Goal: Task Accomplishment & Management: Manage account settings

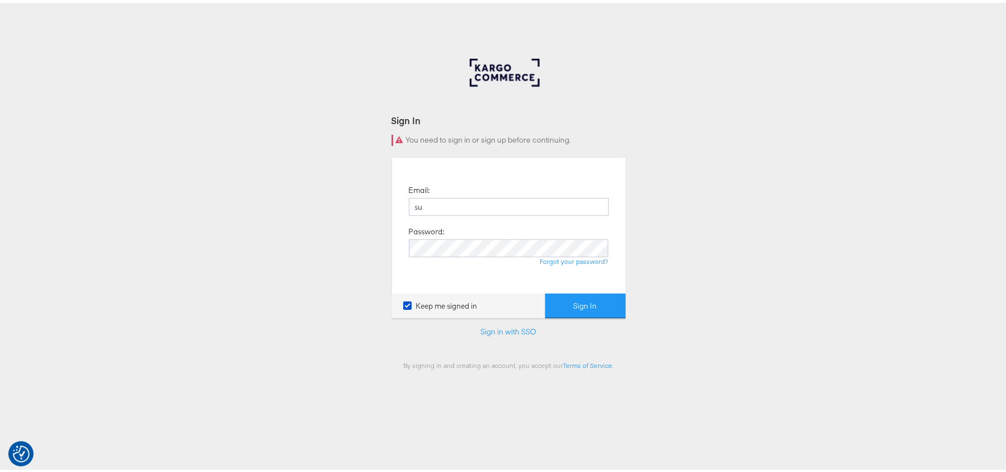
click at [545, 291] on button "Sign In" at bounding box center [585, 303] width 80 height 25
type input "Sudheer.bheemunipalli@kargo.com"
click at [545, 291] on button "Sign In" at bounding box center [585, 303] width 80 height 25
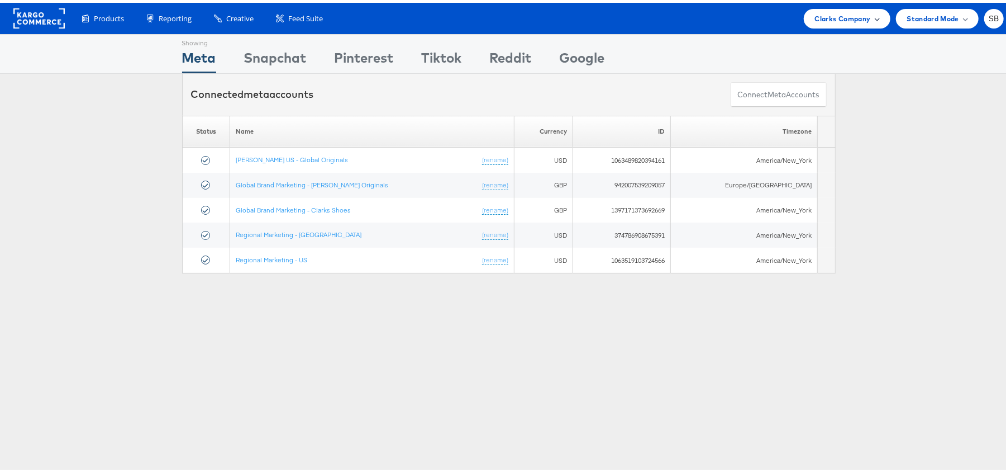
drag, startPoint x: 845, startPoint y: 3, endPoint x: 843, endPoint y: 12, distance: 9.9
click at [843, 12] on div "Products Product Catalogs Enhance Your Product Catalog, Map Them to Publishers,…" at bounding box center [509, 15] width 1018 height 31
click at [843, 12] on span "Clarks Company" at bounding box center [843, 16] width 56 height 12
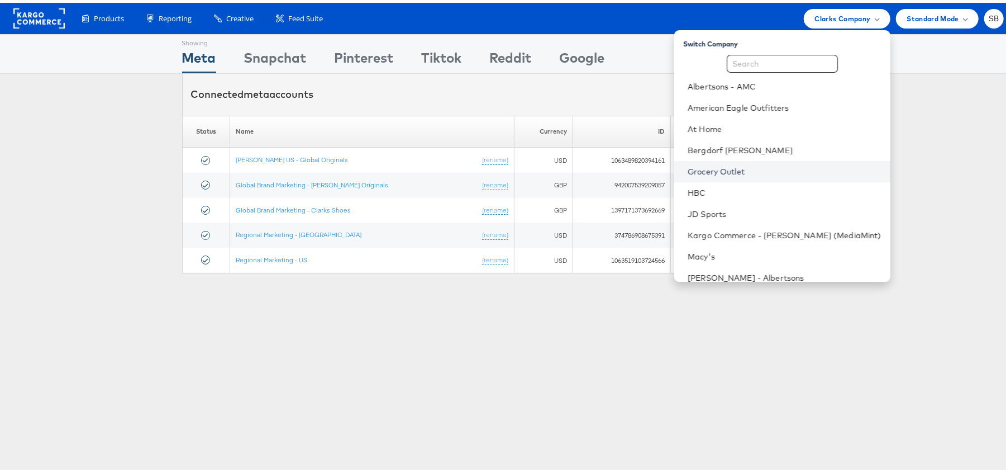
click at [740, 164] on link "Grocery Outlet" at bounding box center [785, 168] width 194 height 11
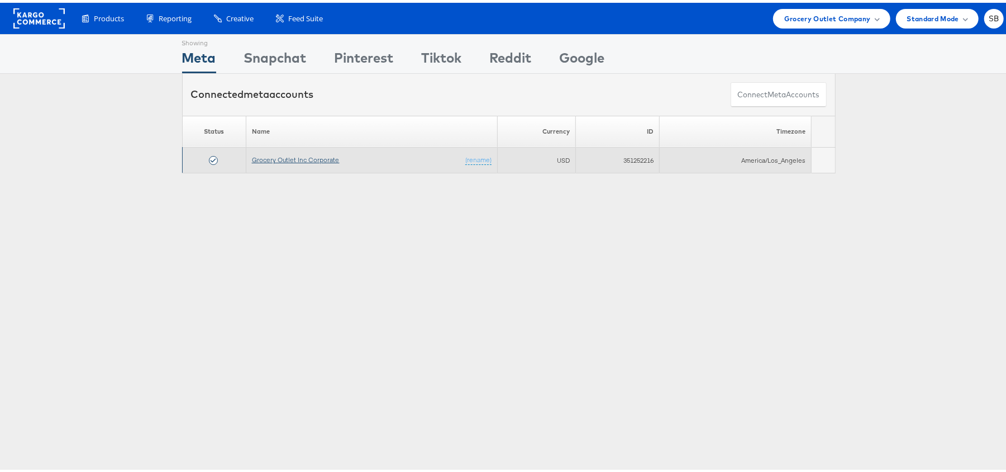
click at [284, 159] on link "Grocery Outlet Inc Corporate" at bounding box center [296, 157] width 88 height 8
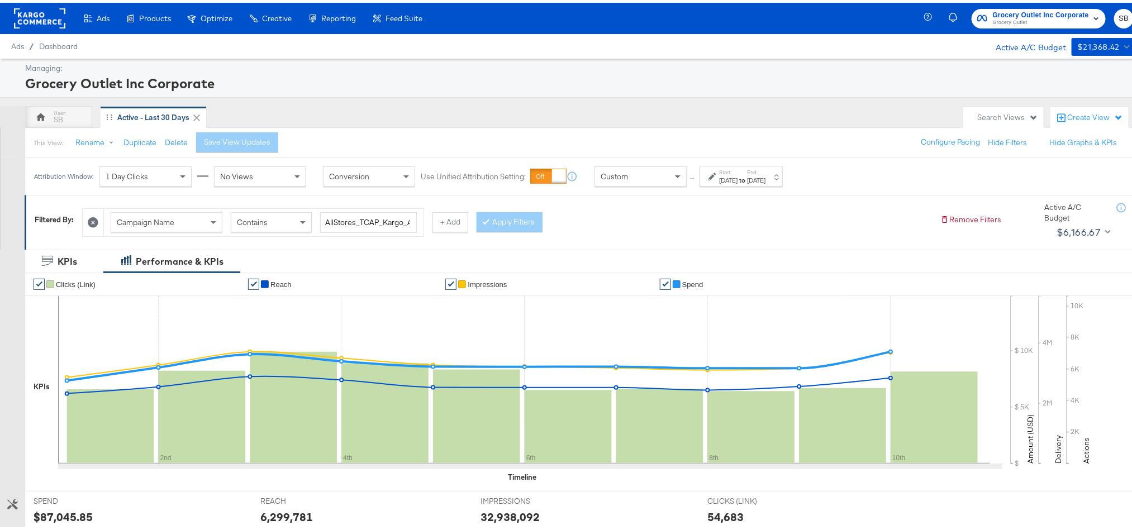
click at [766, 174] on div "Aug 10th 2025" at bounding box center [756, 177] width 18 height 9
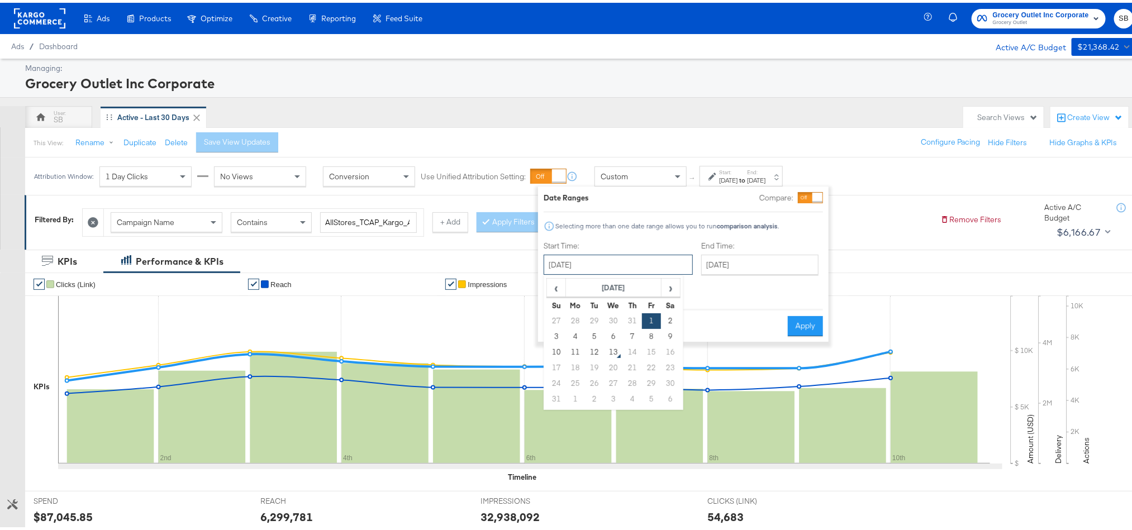
click at [634, 259] on input "August 1st 2025" at bounding box center [618, 262] width 149 height 20
click at [577, 349] on td "11" at bounding box center [575, 350] width 19 height 16
type input "[DATE]"
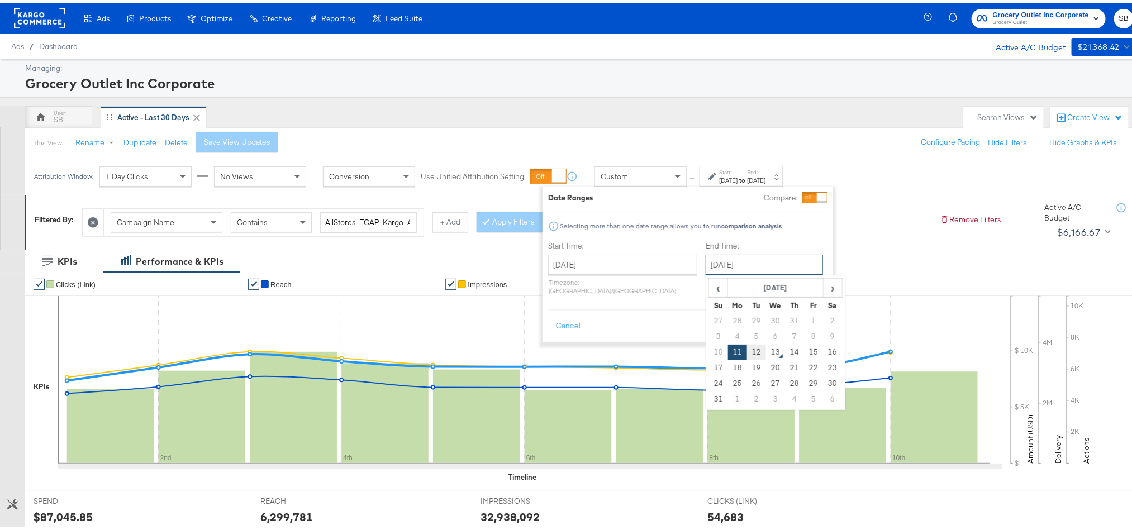
drag, startPoint x: 738, startPoint y: 268, endPoint x: 726, endPoint y: 351, distance: 83.6
click at [726, 272] on div "August 11th 2025 ‹ August 2025 › Su Mo Tu We Th Fr Sa 27 28 29 30 31 1 2 3 4 5 …" at bounding box center [764, 262] width 117 height 20
click at [747, 351] on td "12" at bounding box center [756, 350] width 19 height 16
type input "[DATE]"
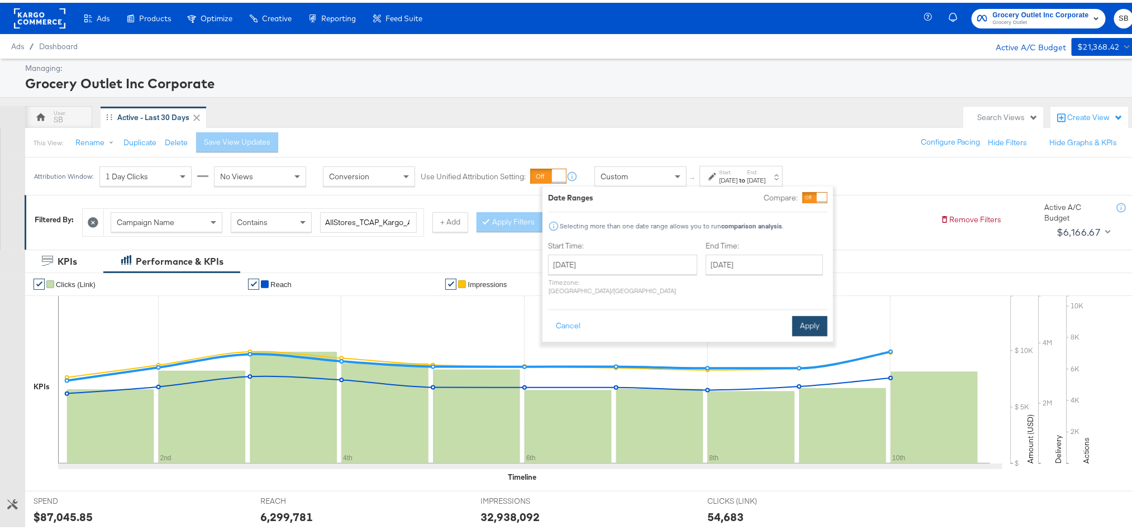
click at [795, 317] on button "Apply" at bounding box center [809, 323] width 35 height 20
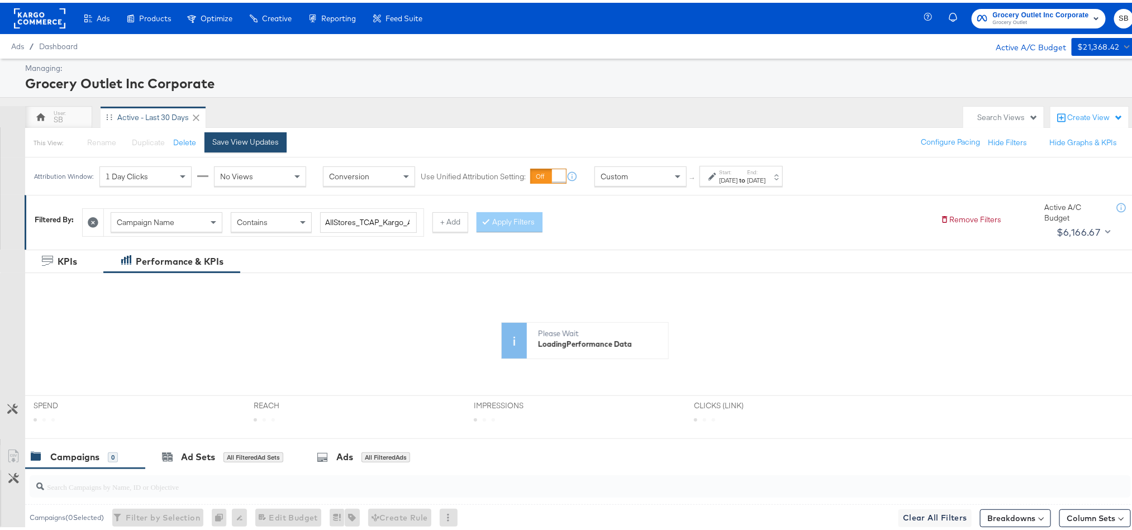
click at [250, 142] on div "Save View Updates" at bounding box center [245, 139] width 66 height 11
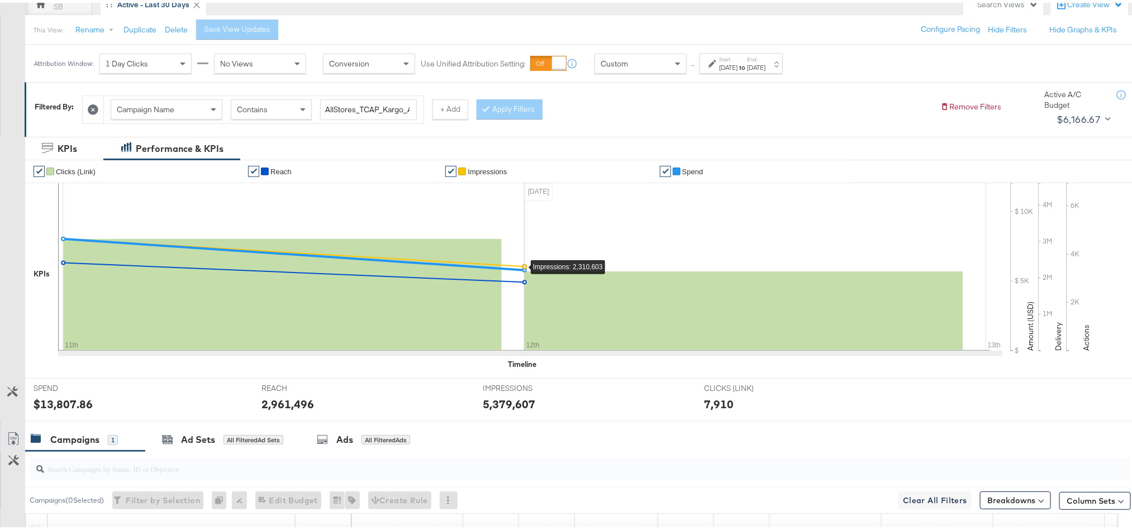
scroll to position [279, 0]
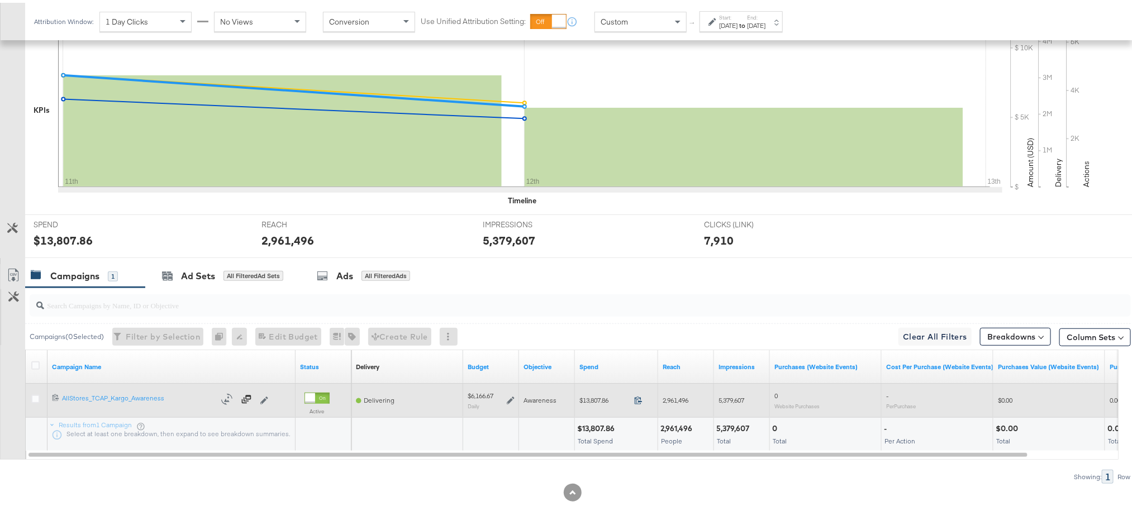
click at [637, 399] on icon at bounding box center [638, 397] width 8 height 8
click at [508, 401] on icon at bounding box center [511, 398] width 8 height 8
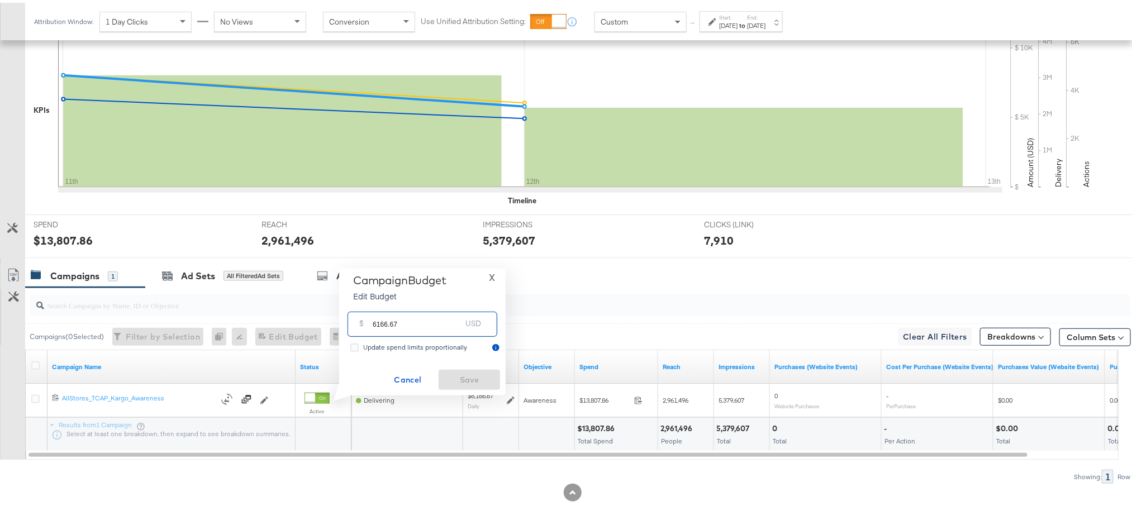
click at [426, 326] on input "6166.67" at bounding box center [417, 317] width 88 height 24
paste input "$6,114.91"
type input "6114.91"
click at [448, 370] on span "Save" at bounding box center [469, 377] width 53 height 14
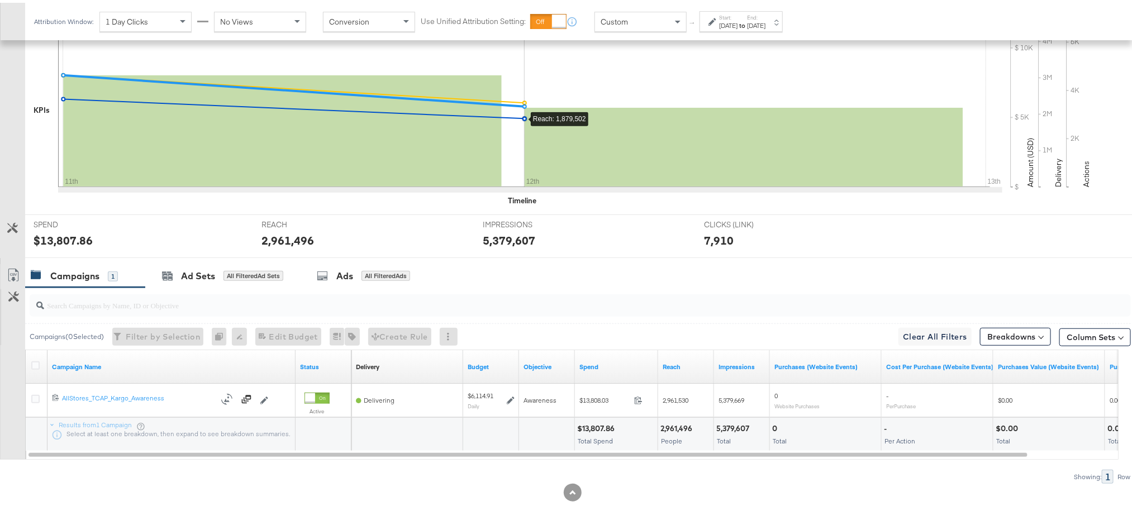
scroll to position [0, 0]
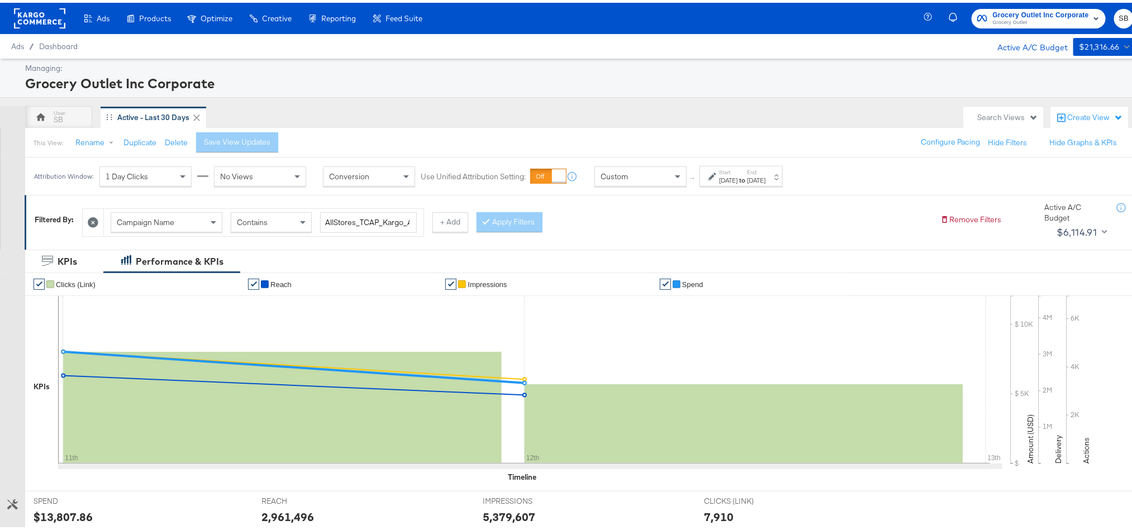
click at [27, 11] on rect at bounding box center [39, 16] width 51 height 20
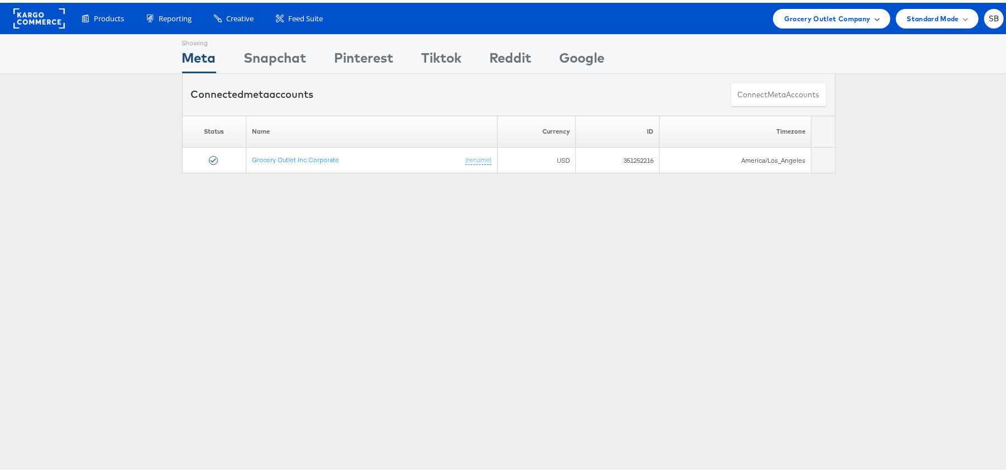
click at [860, 10] on div "Grocery Outlet Company" at bounding box center [832, 16] width 95 height 12
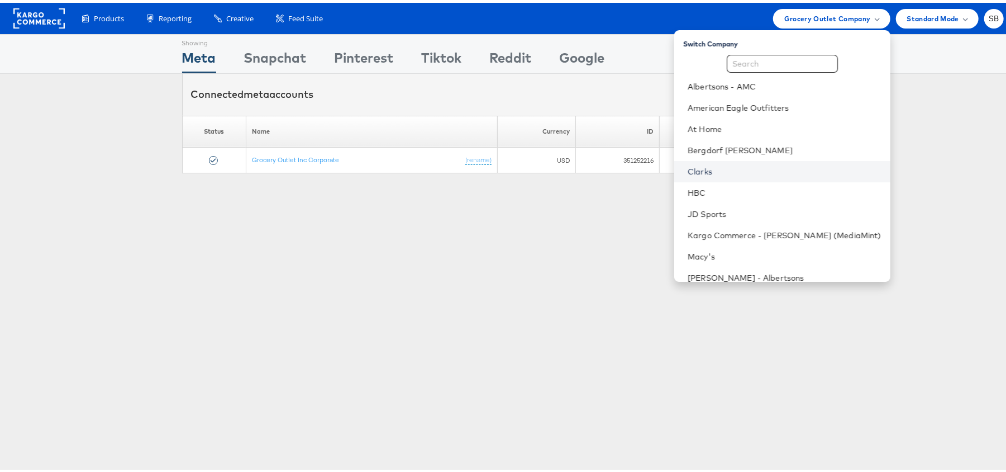
click at [743, 167] on link "Clarks" at bounding box center [785, 168] width 194 height 11
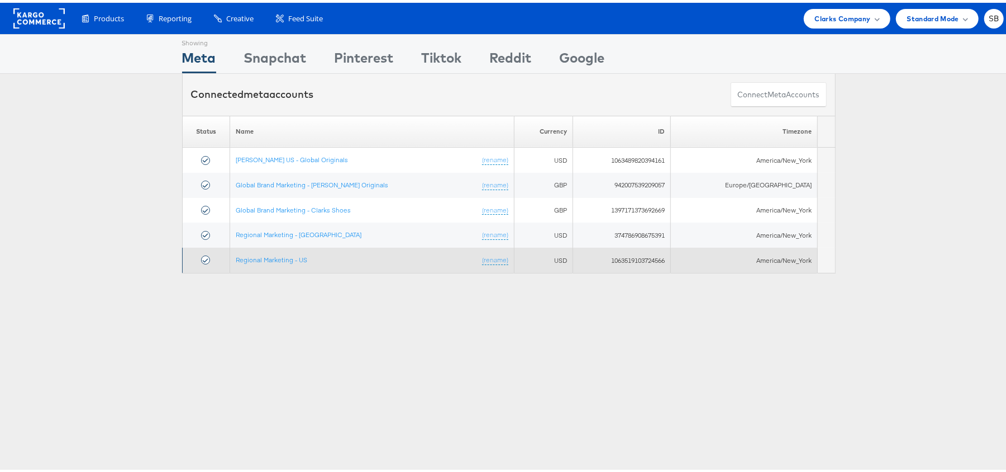
click at [287, 253] on td "Regional Marketing - US (rename)" at bounding box center [372, 257] width 285 height 25
click at [288, 257] on link "Regional Marketing - US" at bounding box center [272, 257] width 72 height 8
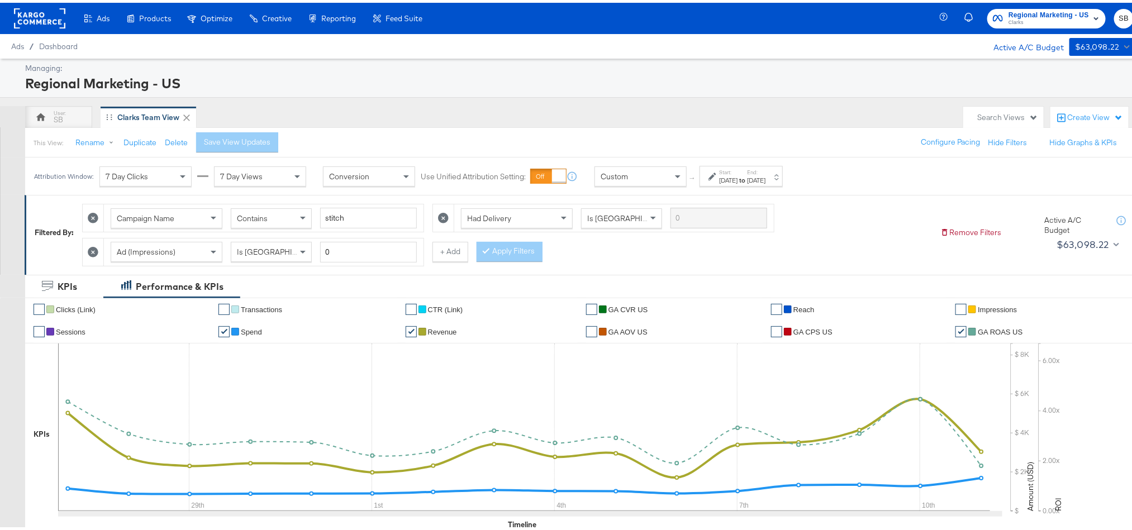
click at [766, 181] on div "[DATE]" at bounding box center [756, 177] width 18 height 9
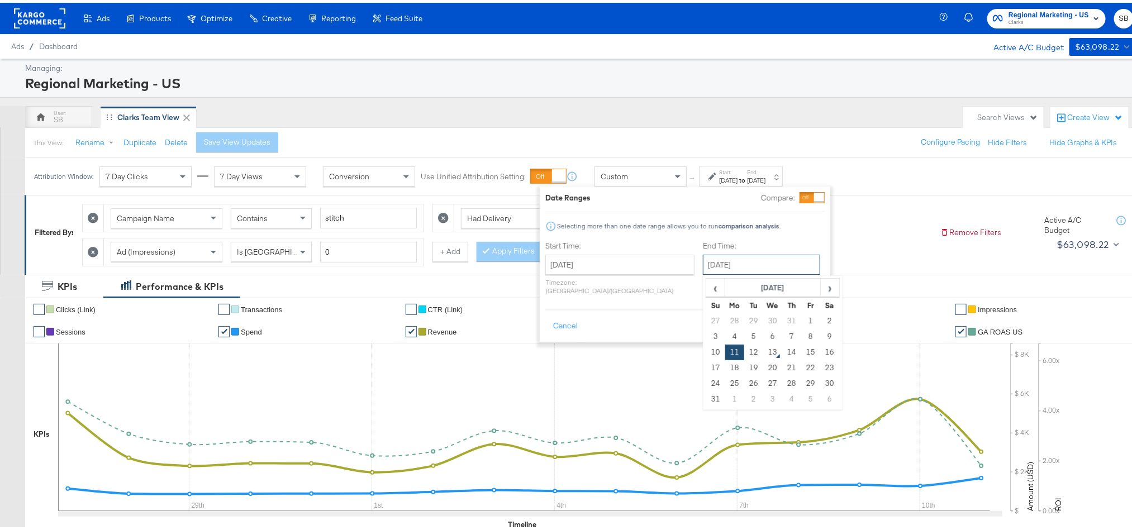
click at [716, 265] on input "[DATE]" at bounding box center [761, 262] width 117 height 20
click at [744, 349] on td "12" at bounding box center [753, 350] width 19 height 16
type input "[DATE]"
click at [809, 316] on button "Apply" at bounding box center [807, 323] width 35 height 20
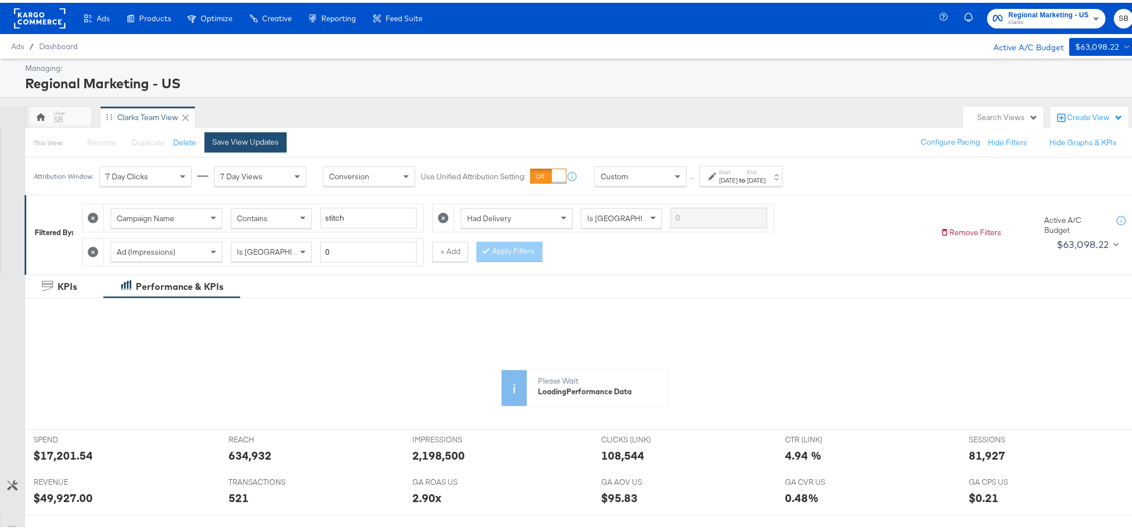
click at [267, 144] on div "Save View Updates" at bounding box center [245, 139] width 66 height 11
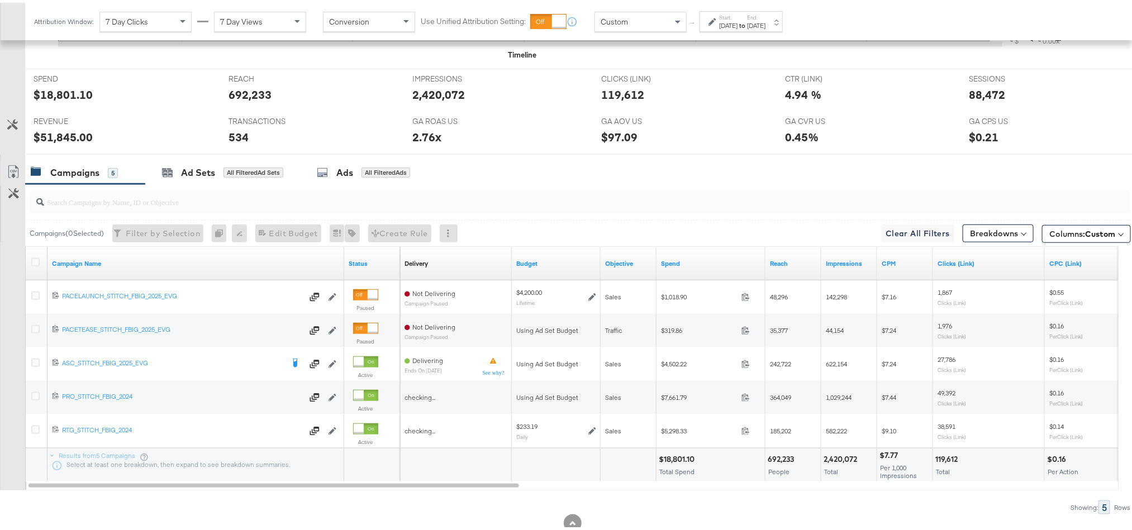
scroll to position [472, 0]
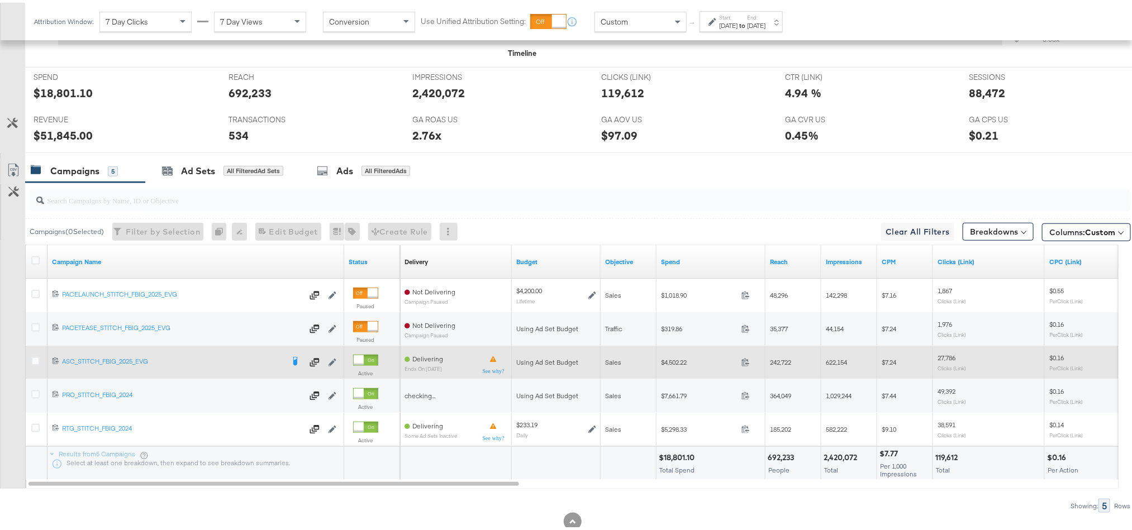
click at [750, 365] on span at bounding box center [749, 361] width 24 height 8
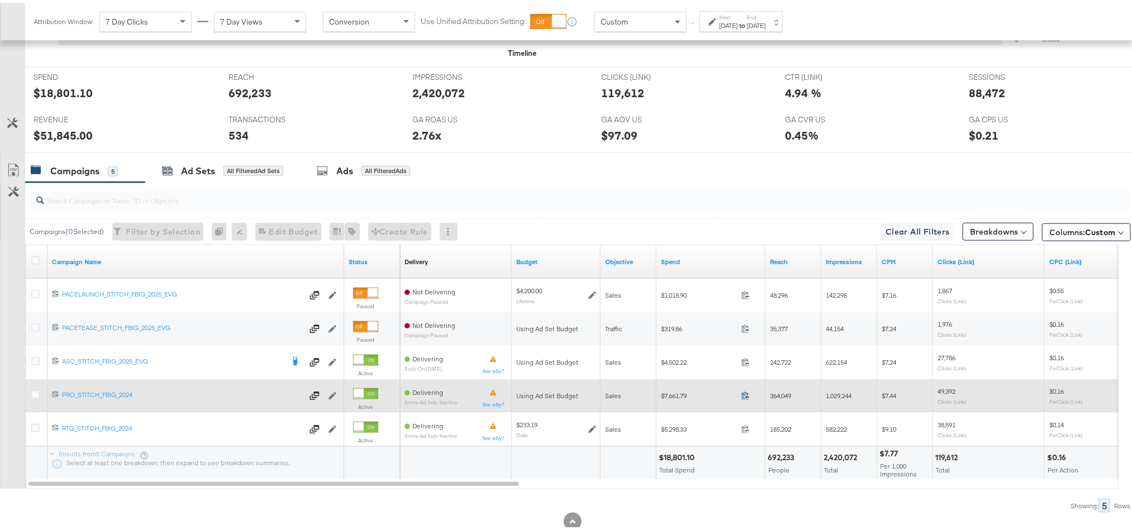
click at [747, 394] on icon at bounding box center [745, 393] width 8 height 8
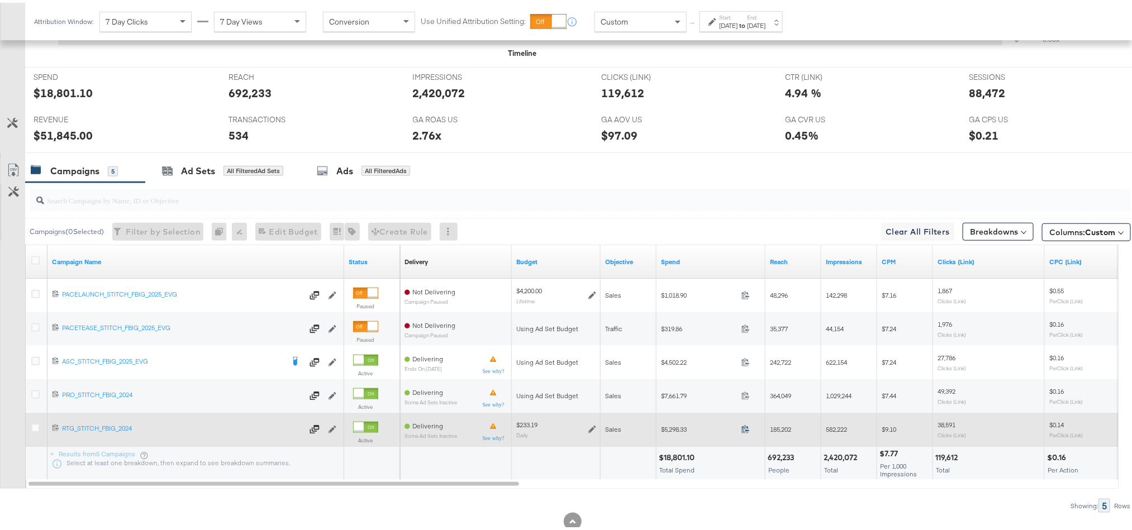
click at [747, 431] on icon at bounding box center [745, 427] width 7 height 8
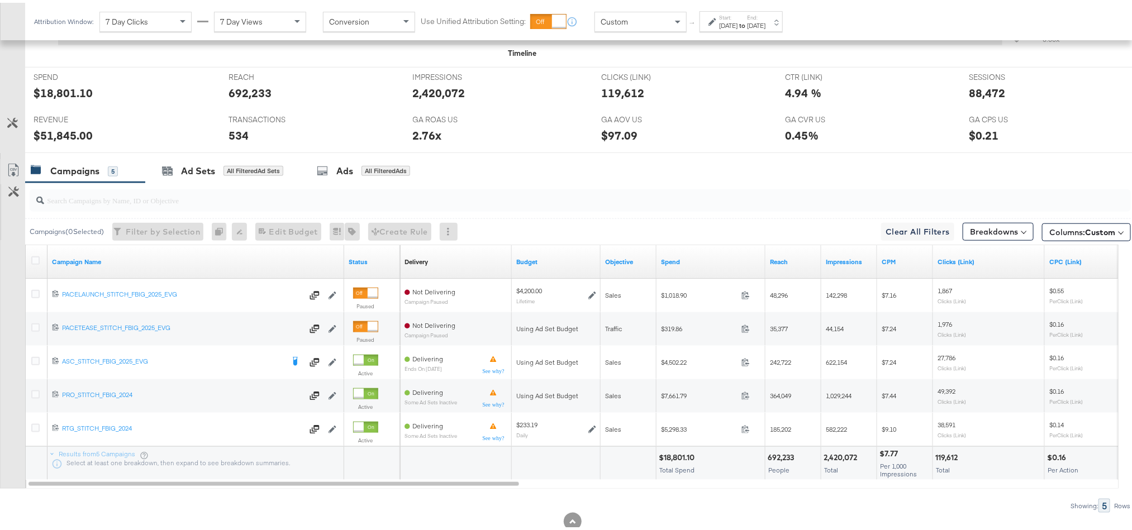
click at [50, 135] on div "$51,845.00" at bounding box center [63, 133] width 59 height 16
copy div "51,845.00"
click at [50, 135] on div "$51,845.00" at bounding box center [63, 133] width 59 height 16
click at [987, 89] on div "88,472" at bounding box center [987, 90] width 36 height 16
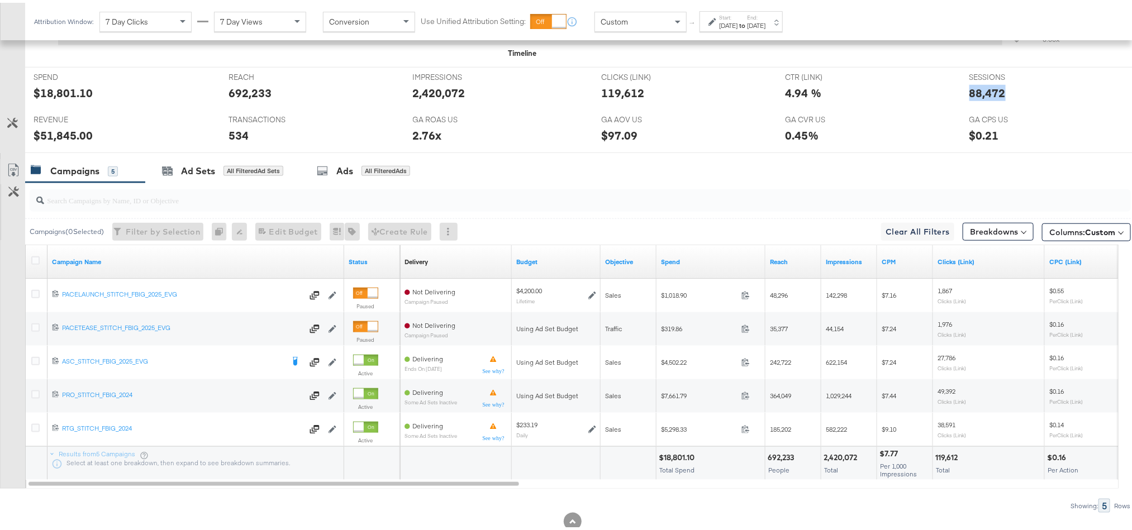
copy div "88,472"
click at [766, 17] on label "End:" at bounding box center [756, 14] width 18 height 7
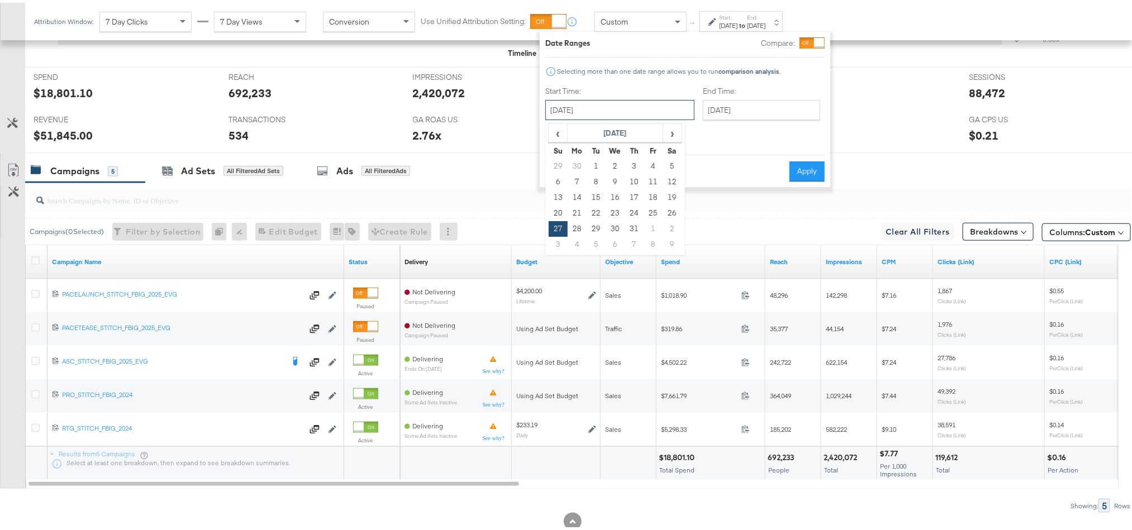
click at [595, 109] on input "July 27th 2025" at bounding box center [619, 107] width 149 height 20
click at [664, 136] on span "›" at bounding box center [672, 130] width 17 height 17
click at [572, 191] on td "11" at bounding box center [577, 195] width 19 height 16
type input "August 11th 2025"
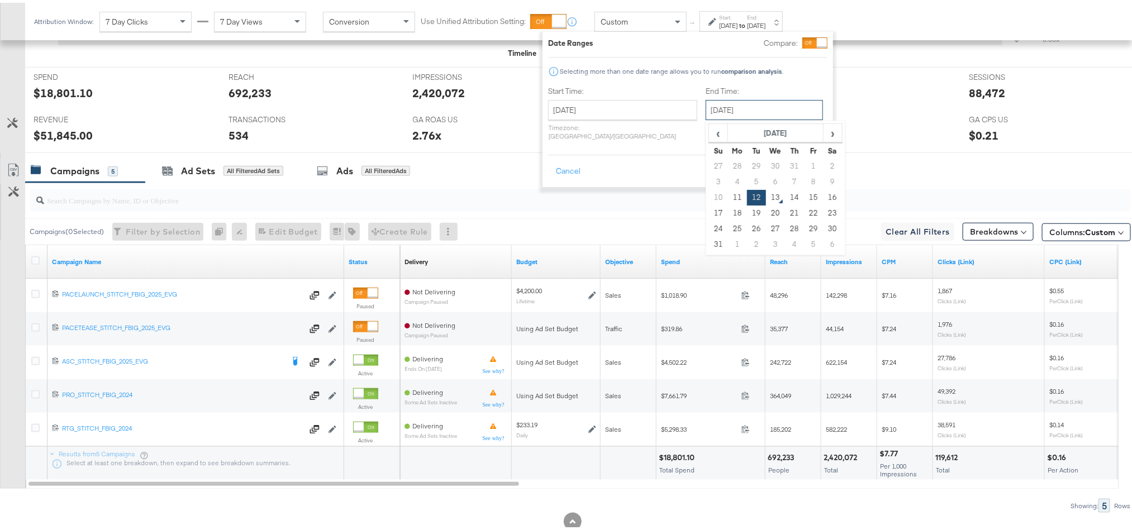
click at [708, 106] on input "August 12th 2025" at bounding box center [764, 107] width 117 height 20
click at [728, 196] on td "11" at bounding box center [737, 195] width 19 height 16
type input "August 11th 2025"
click at [817, 160] on button "Apply" at bounding box center [809, 169] width 35 height 20
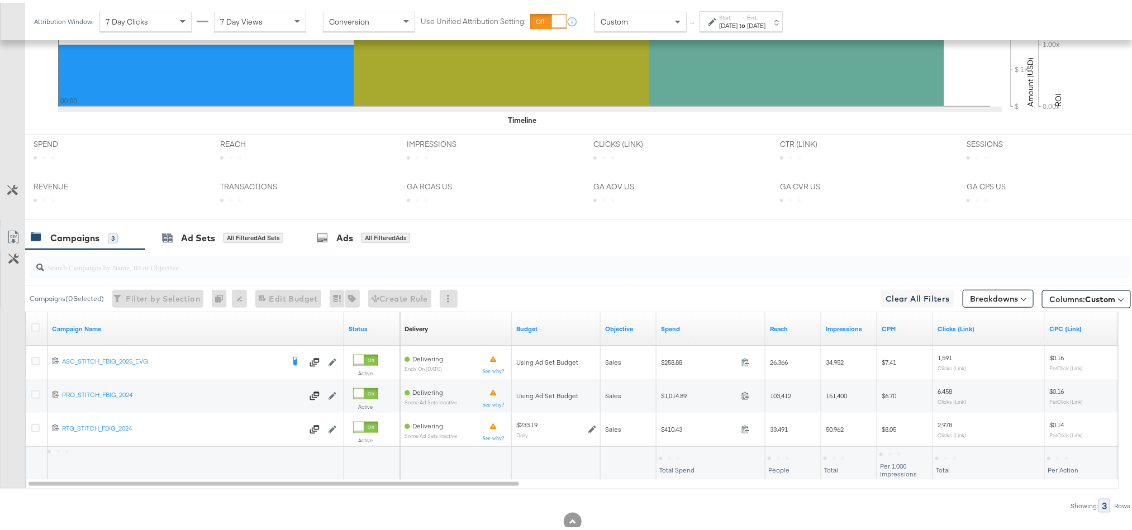
scroll to position [438, 0]
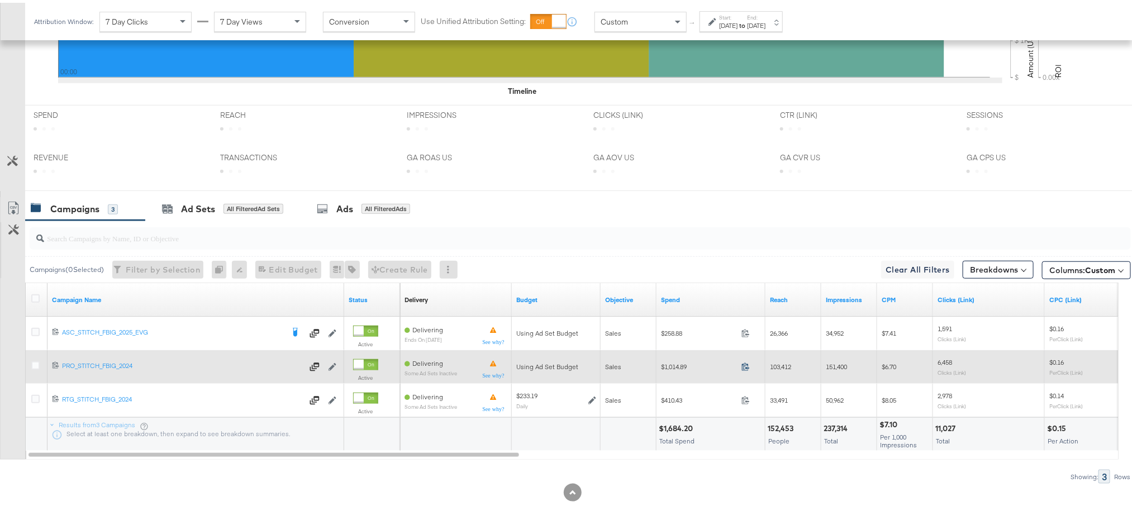
click at [746, 364] on icon at bounding box center [745, 364] width 8 height 8
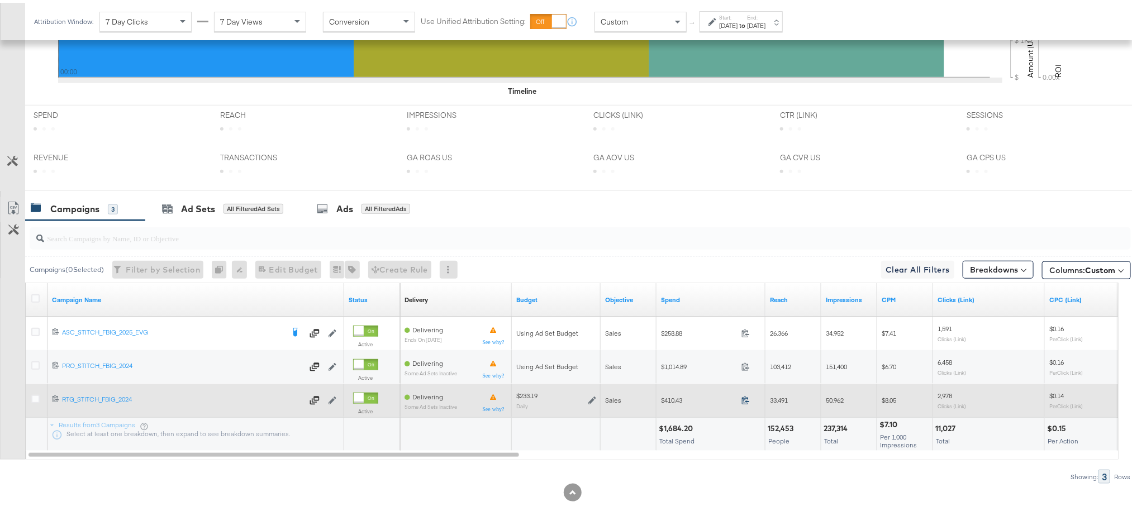
click at [747, 398] on icon at bounding box center [745, 397] width 8 height 8
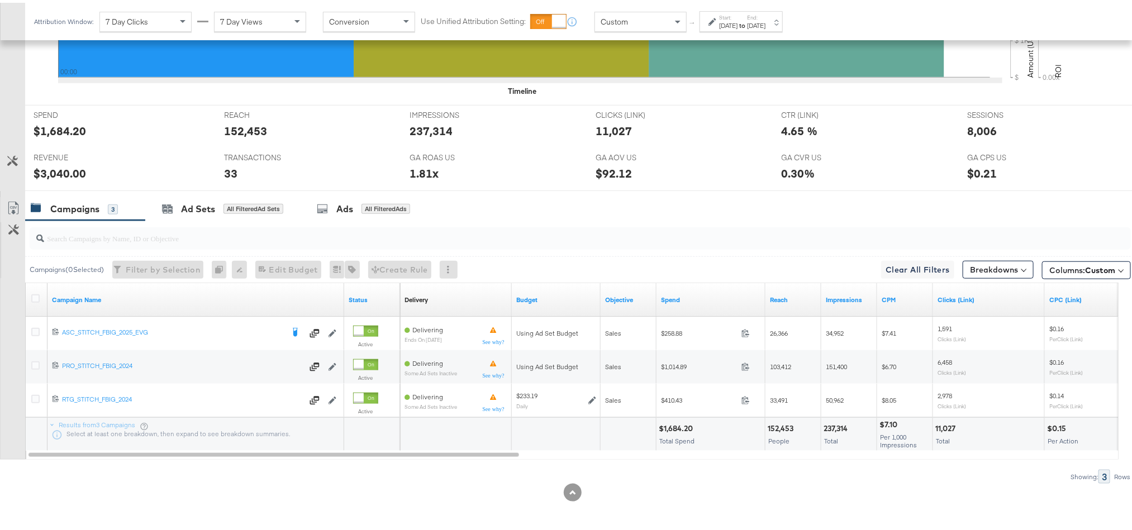
click at [679, 423] on div "$1,684.20" at bounding box center [677, 426] width 37 height 11
copy div "1,684.20"
click at [679, 423] on div "$1,684.20" at bounding box center [677, 426] width 37 height 11
click at [61, 172] on div "$3,040.00" at bounding box center [60, 171] width 53 height 16
copy div "3,040.00"
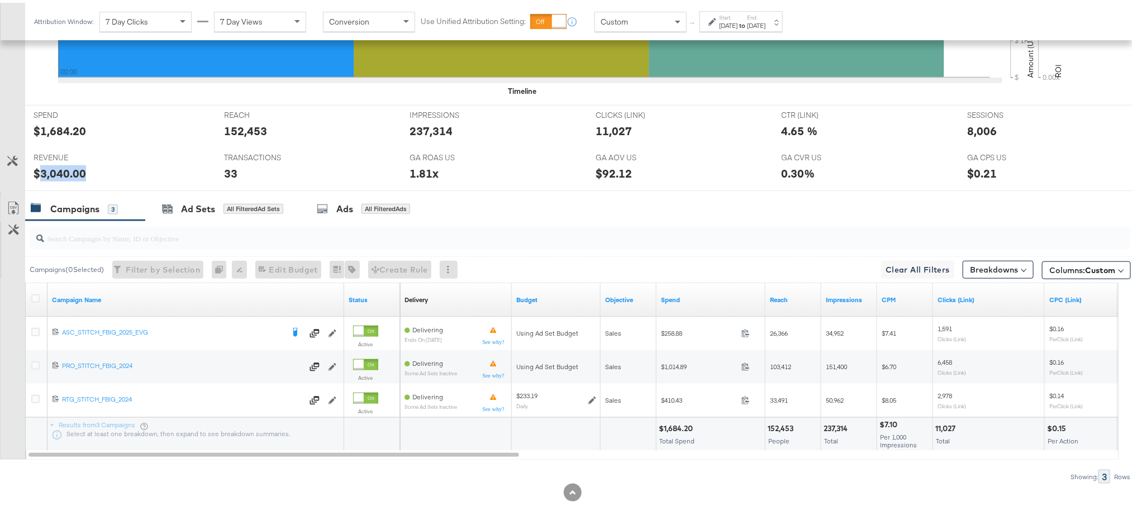
click at [61, 172] on div "$3,040.00" at bounding box center [60, 171] width 53 height 16
click at [747, 25] on strong "to" at bounding box center [742, 22] width 9 height 8
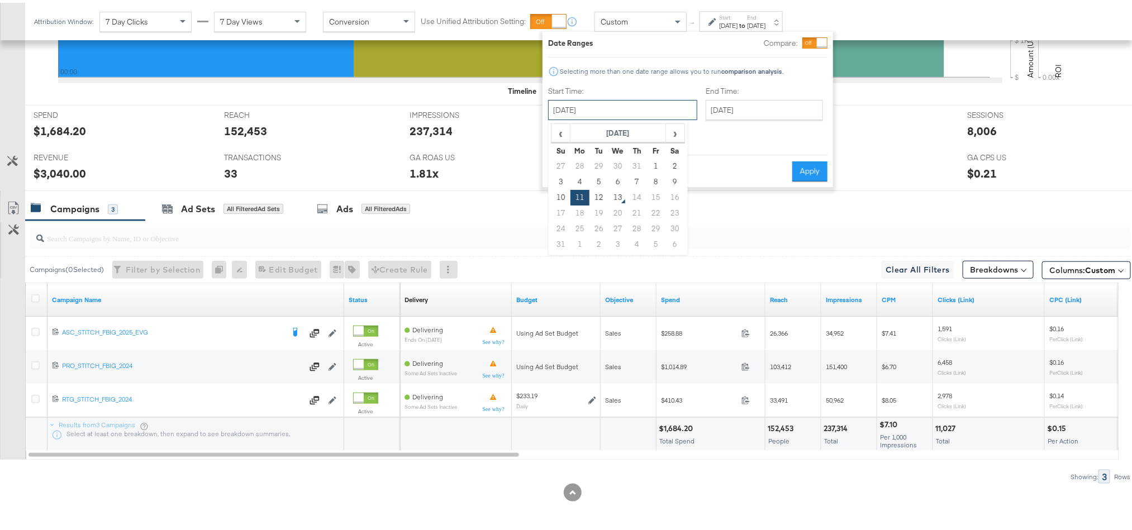
click at [590, 101] on input "August 11th 2025" at bounding box center [622, 107] width 149 height 20
click at [597, 189] on td "12" at bounding box center [598, 195] width 19 height 16
type input "August 12th 2025"
click at [805, 161] on button "Apply" at bounding box center [809, 169] width 35 height 20
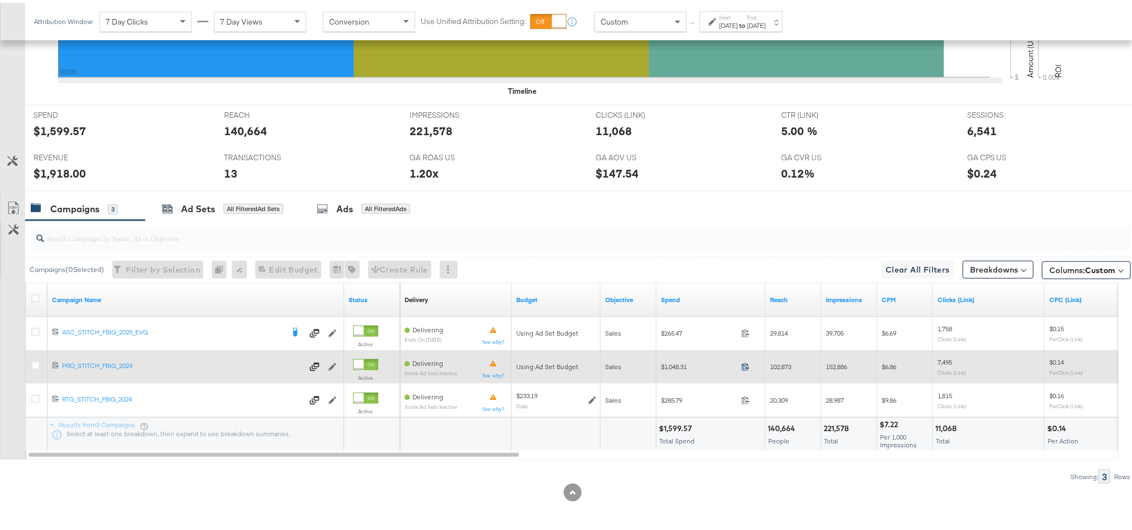
click at [746, 363] on icon at bounding box center [745, 364] width 8 height 8
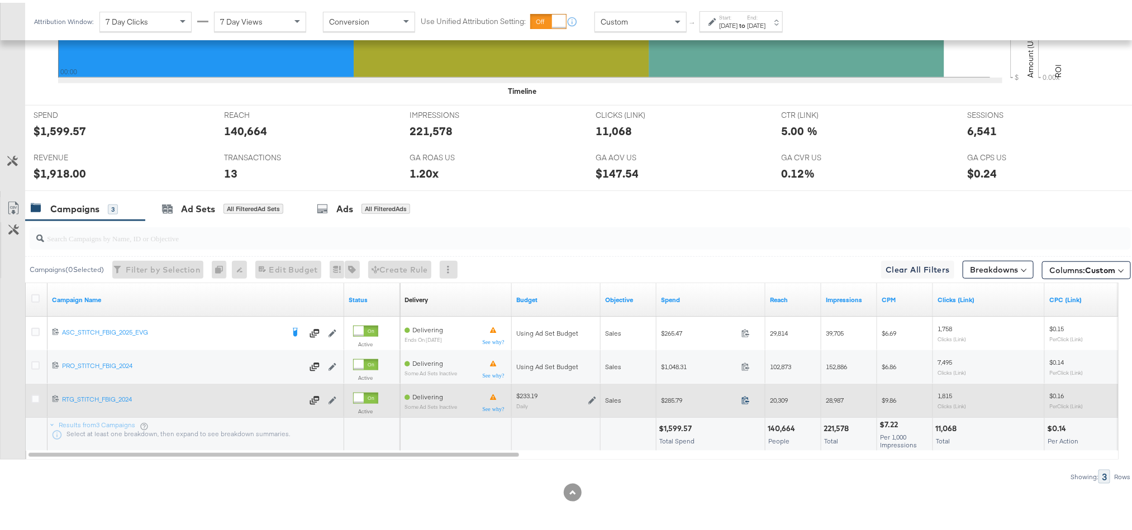
click at [743, 396] on icon at bounding box center [745, 397] width 8 height 8
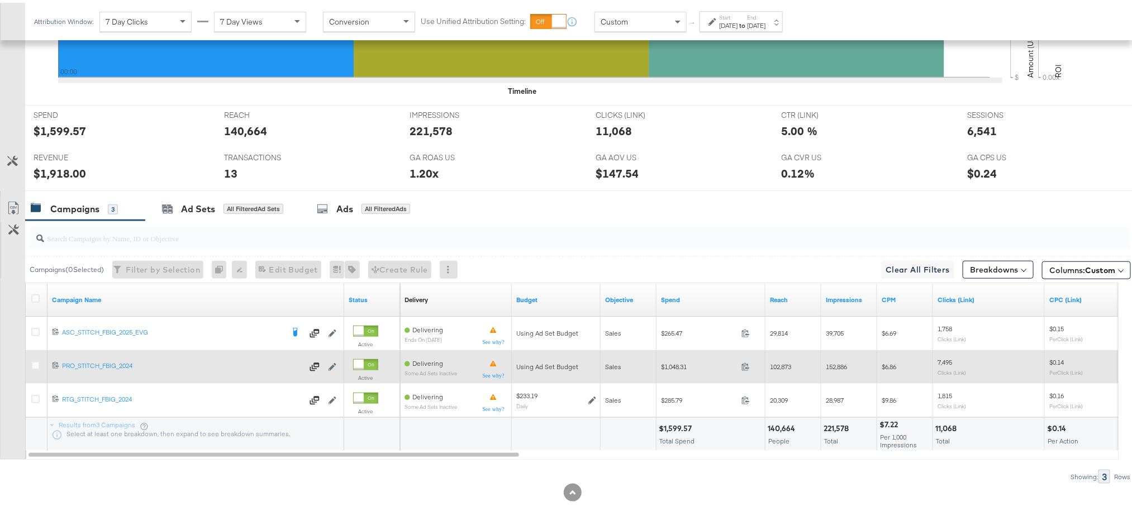
click at [701, 377] on div "$1,048.31 1048.31" at bounding box center [711, 365] width 109 height 34
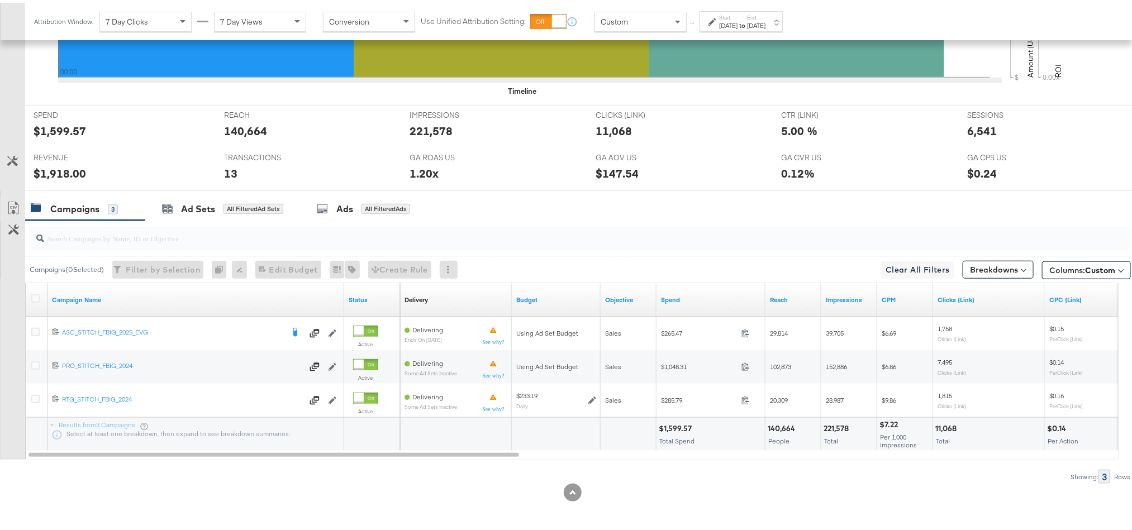
click at [671, 425] on div "$1,599.57" at bounding box center [677, 426] width 36 height 11
copy div "1,599.57"
click at [671, 425] on div "$1,599.57" at bounding box center [677, 426] width 36 height 11
click at [59, 164] on div "$1,918.00" at bounding box center [60, 171] width 53 height 16
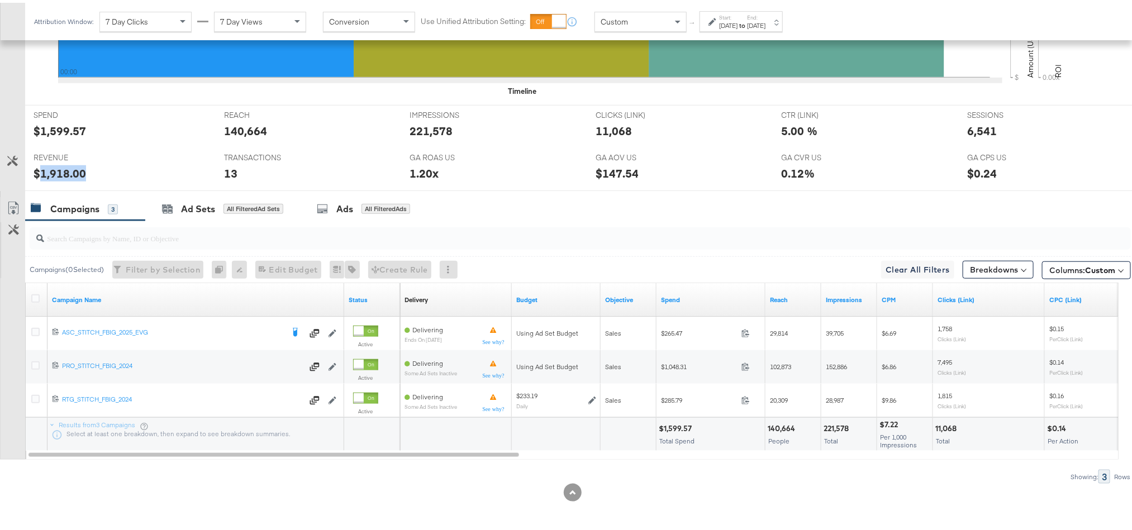
copy div "1,918.00"
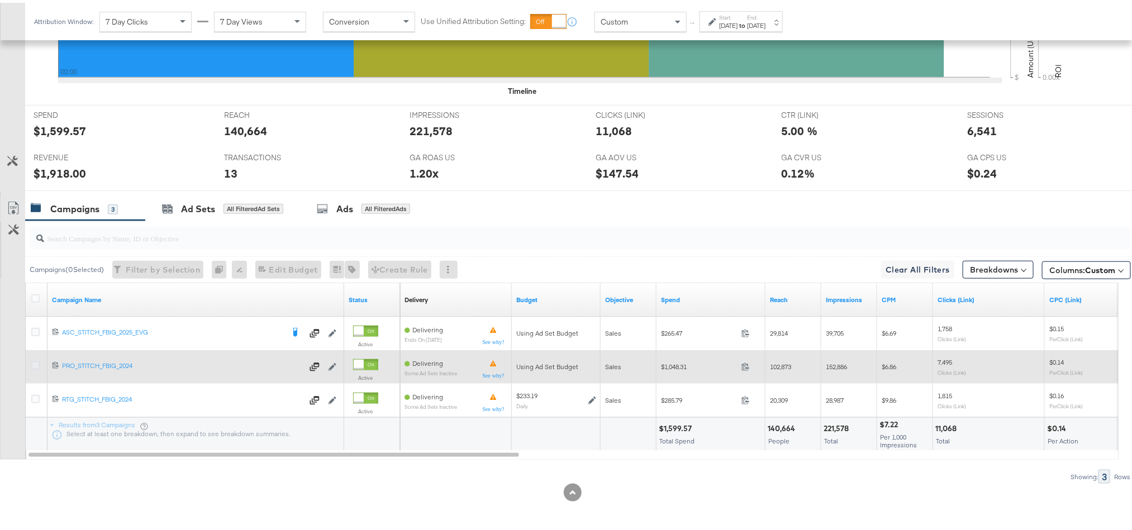
click at [35, 360] on icon at bounding box center [35, 363] width 8 height 8
click at [0, 0] on input "checkbox" at bounding box center [0, 0] width 0 height 0
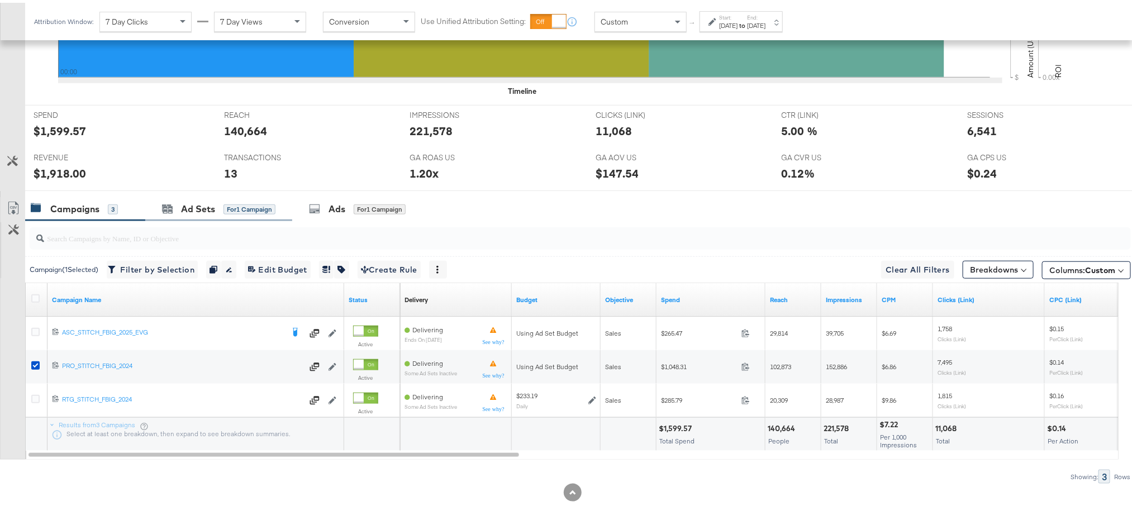
click at [175, 196] on div "Ad Sets for 1 Campaign" at bounding box center [218, 206] width 147 height 24
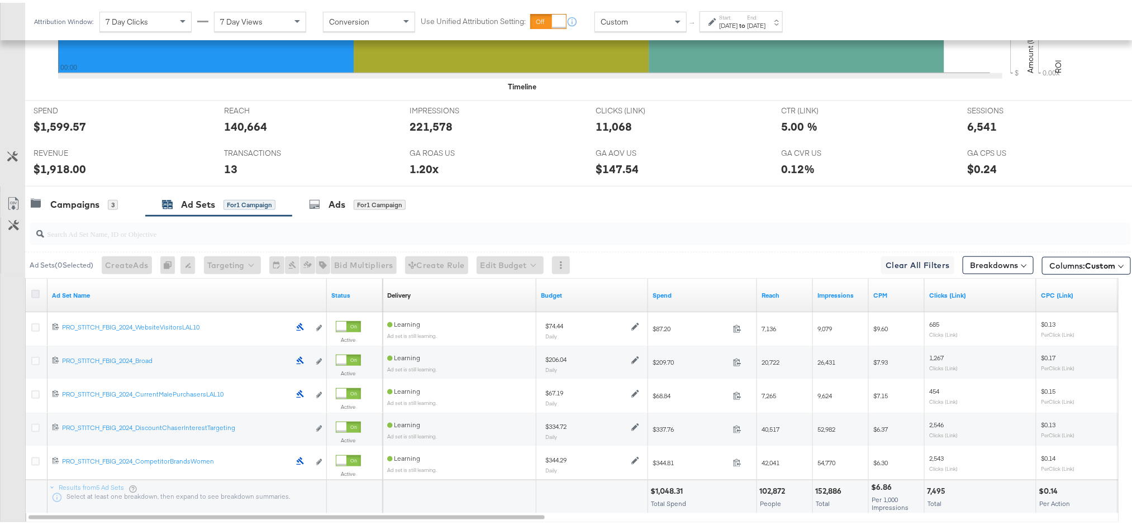
click at [34, 294] on icon at bounding box center [35, 291] width 8 height 8
click at [0, 0] on input "checkbox" at bounding box center [0, 0] width 0 height 0
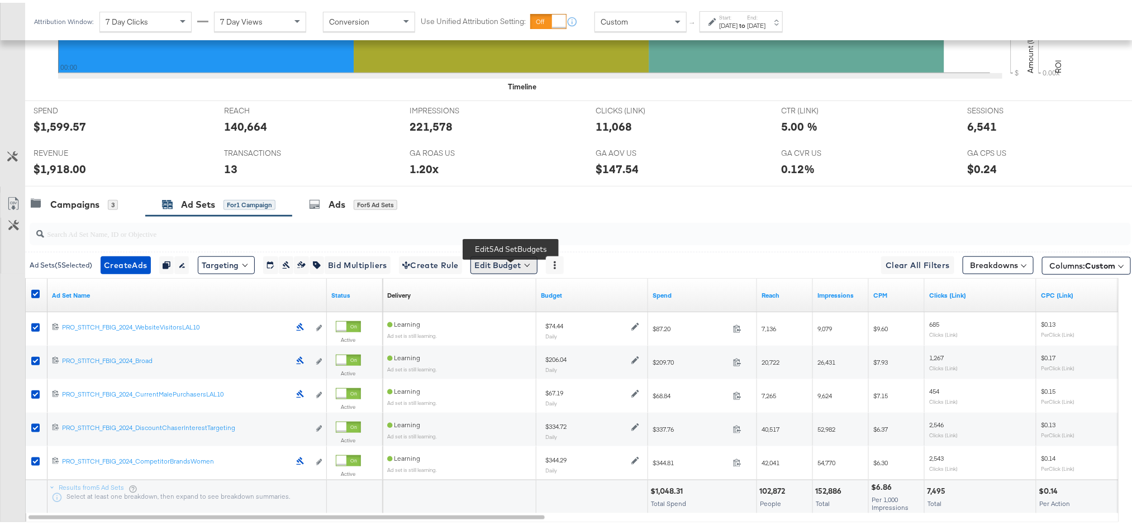
click at [535, 264] on button "Edit Budget" at bounding box center [503, 263] width 67 height 18
click at [520, 287] on button "Edit Ad Set Budget" at bounding box center [521, 292] width 99 height 18
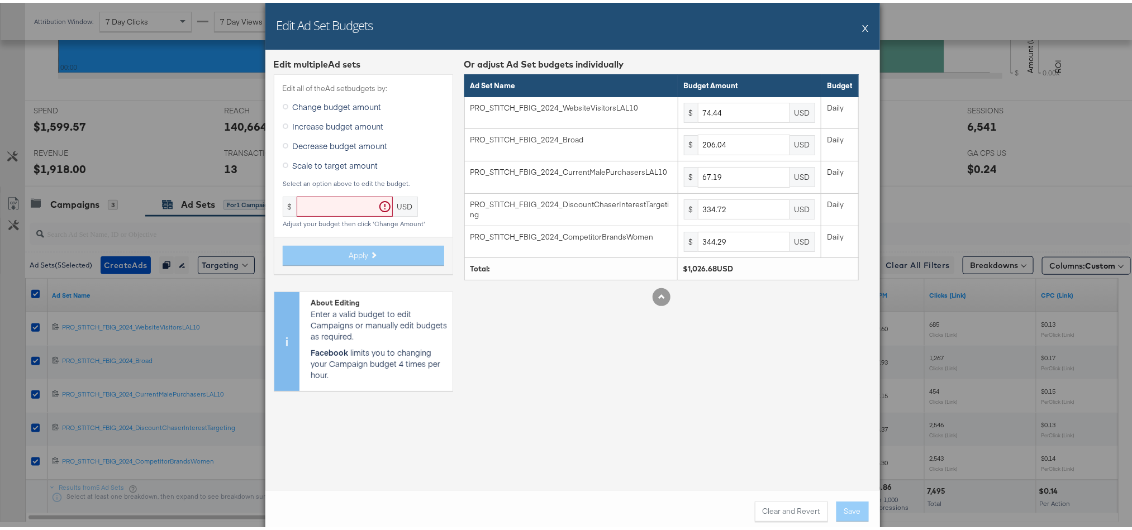
click at [347, 158] on span "Scale to target amount" at bounding box center [335, 162] width 85 height 11
click at [0, 0] on input "Scale to target amount" at bounding box center [0, 0] width 0 height 0
click at [329, 206] on input "text" at bounding box center [345, 204] width 96 height 21
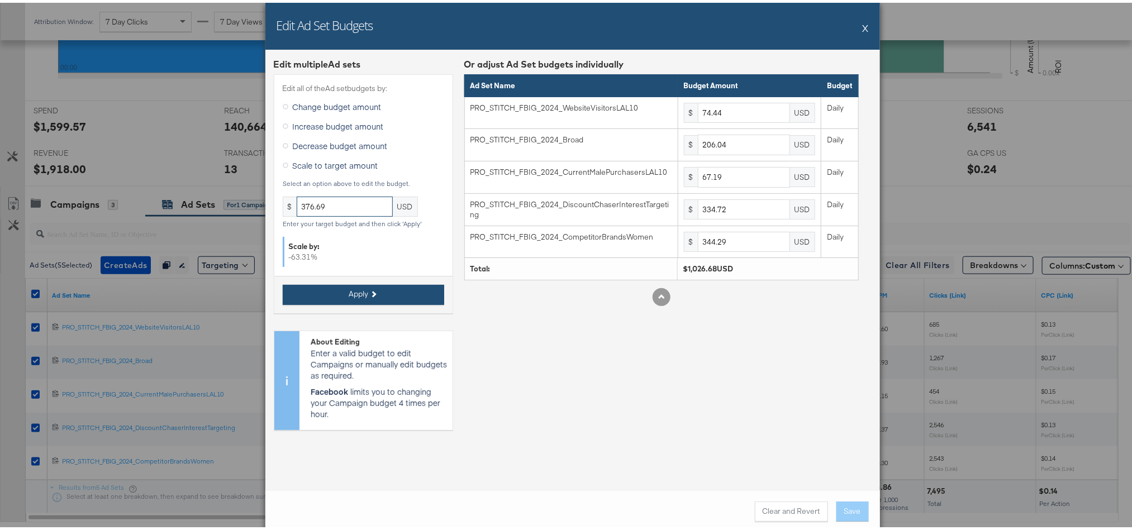
type input "376.69"
click at [342, 289] on button "Apply" at bounding box center [363, 292] width 161 height 20
type input "27.31"
type input "75.59"
type input "24.65"
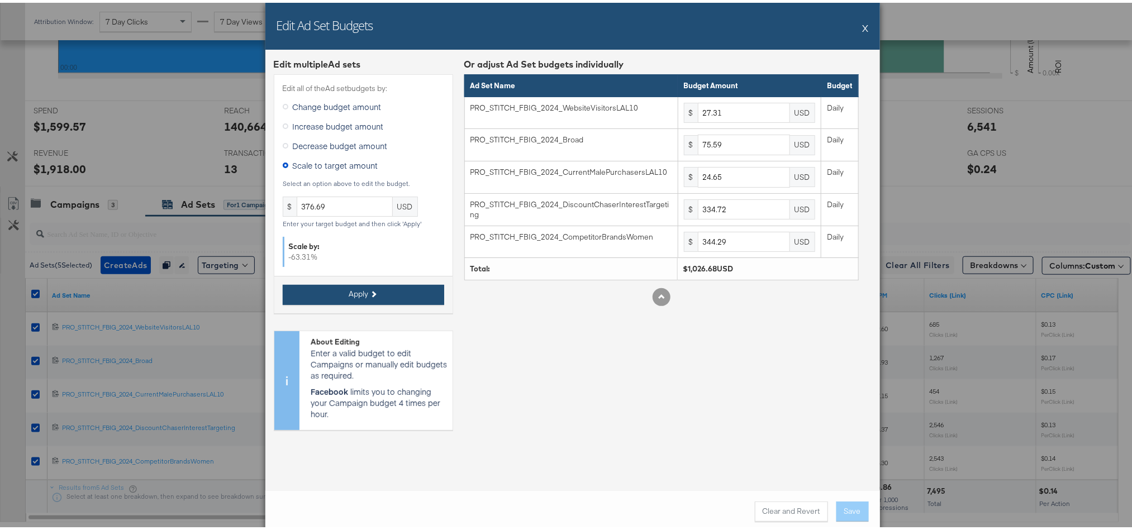
type input "122.8"
type input "126.32"
click at [848, 507] on button "Save" at bounding box center [852, 509] width 32 height 20
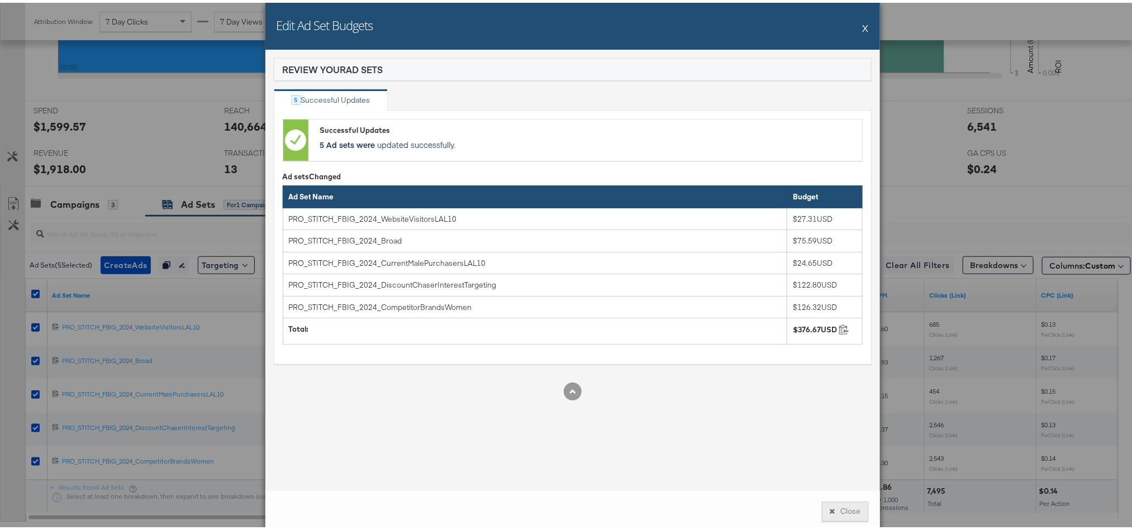
click at [850, 503] on button "Close" at bounding box center [845, 509] width 47 height 20
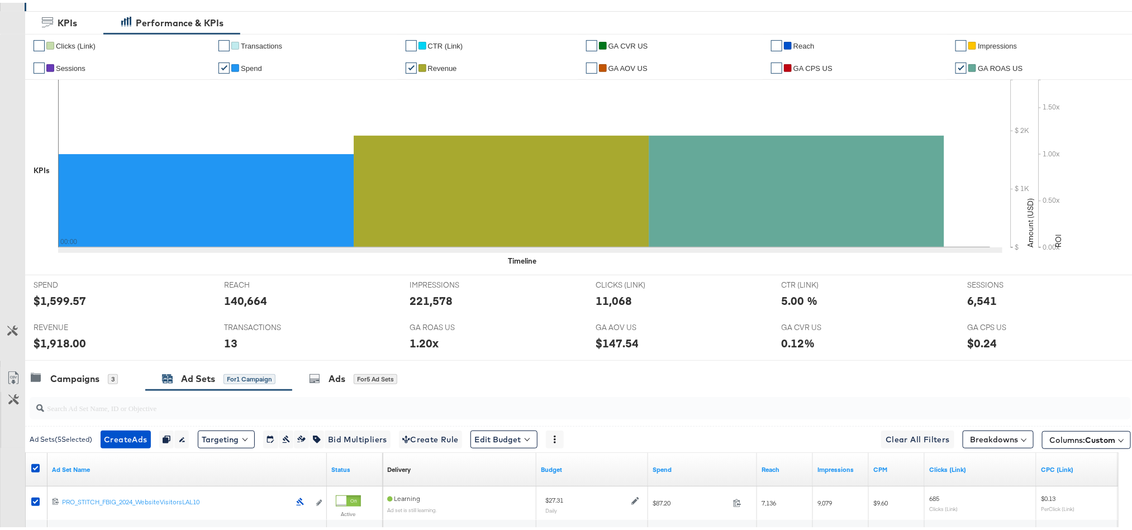
scroll to position [0, 0]
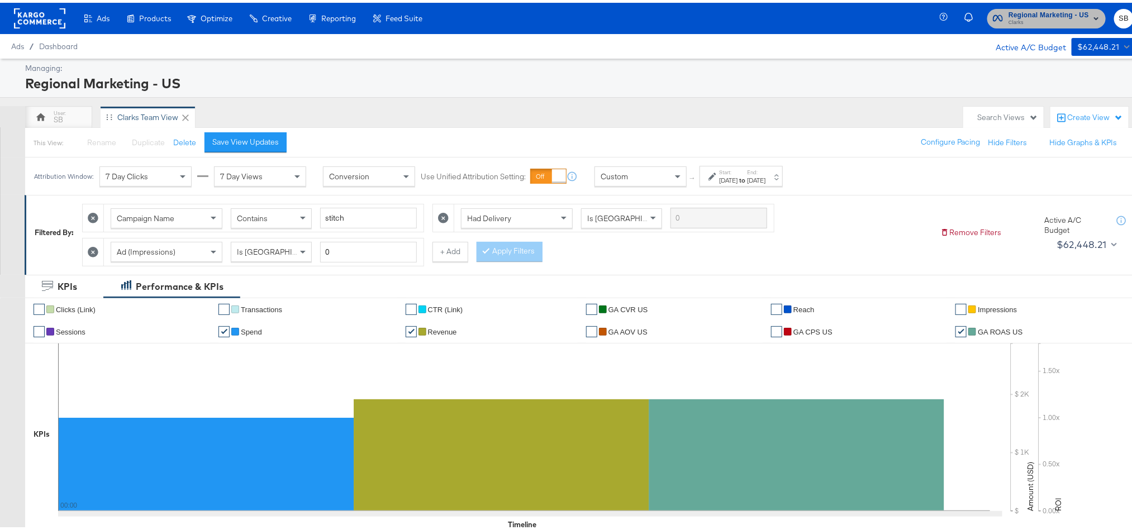
click at [1041, 17] on span "Clarks" at bounding box center [1049, 20] width 80 height 9
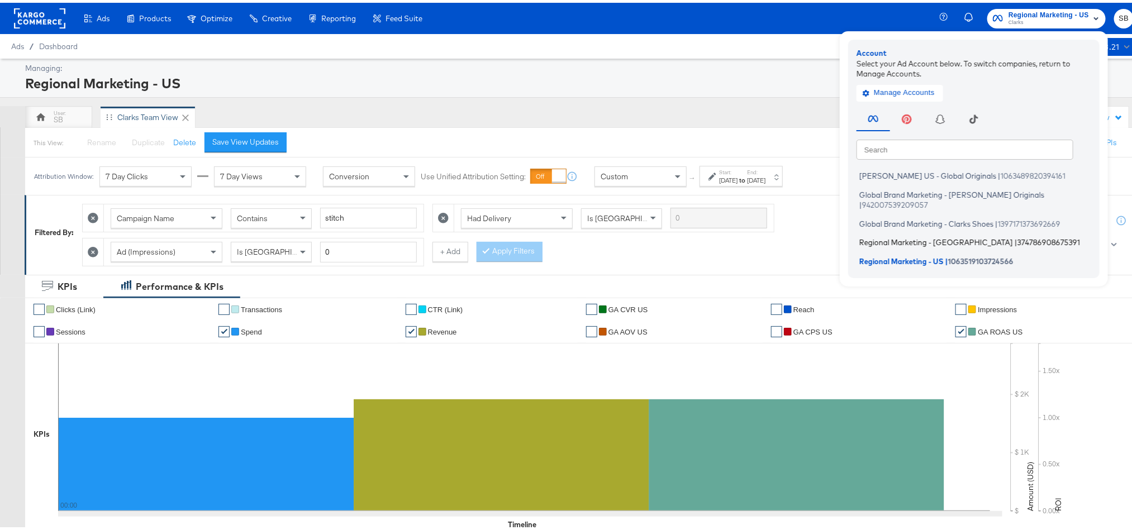
click at [909, 235] on span "Regional Marketing - [GEOGRAPHIC_DATA]" at bounding box center [936, 239] width 154 height 9
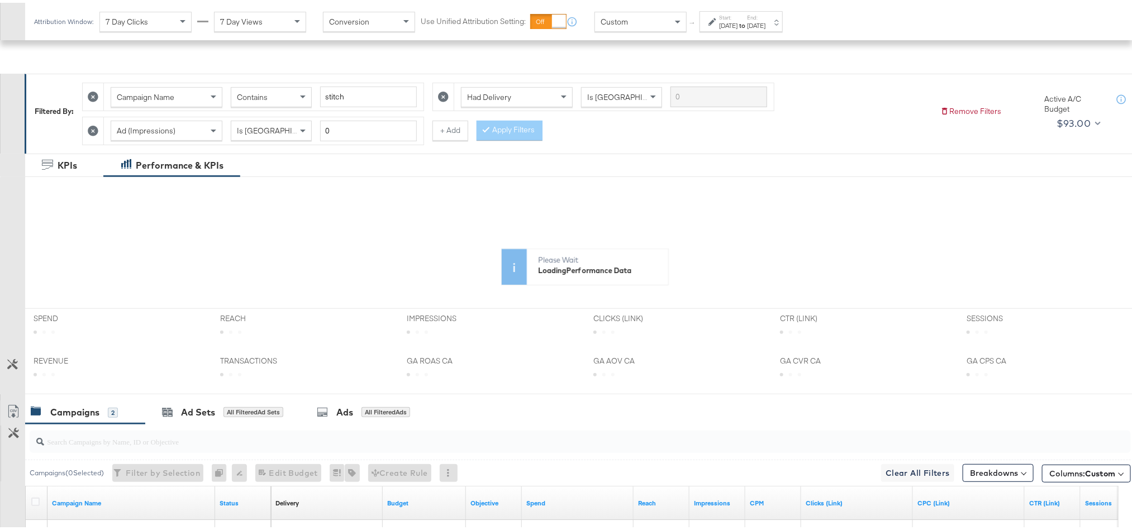
scroll to position [296, 0]
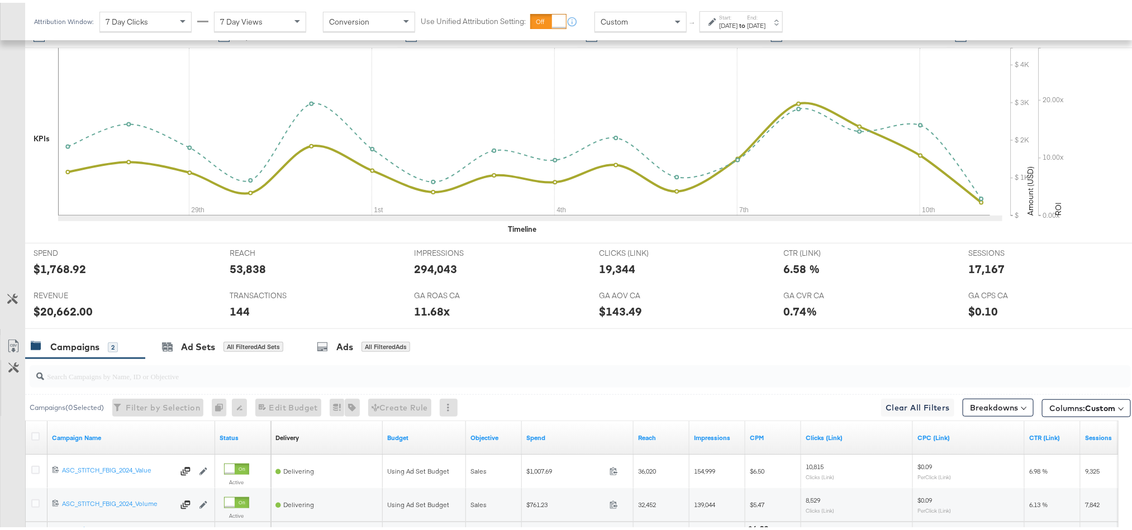
click at [766, 22] on div "[DATE]" at bounding box center [756, 22] width 18 height 9
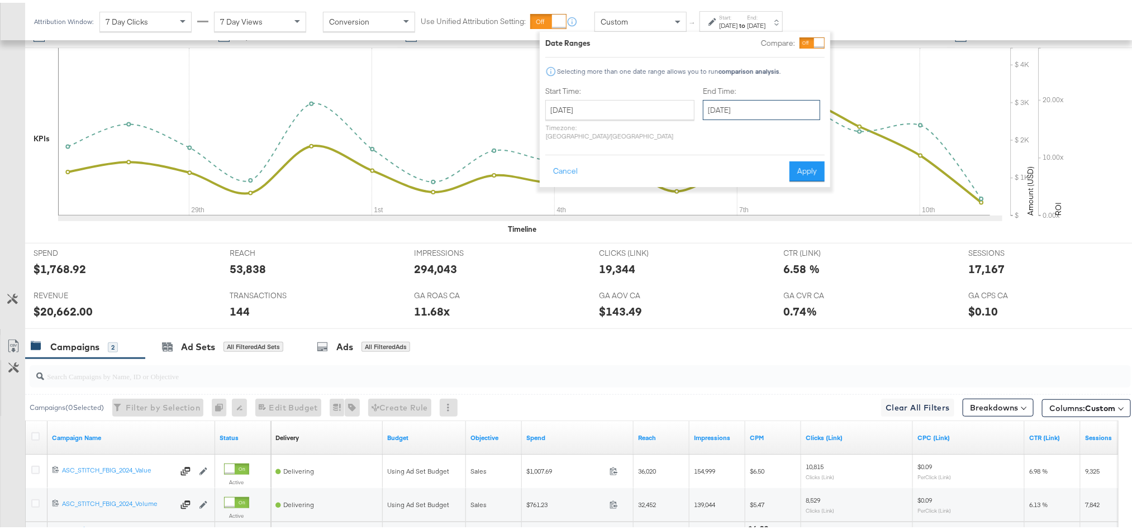
click at [730, 99] on input "[DATE]" at bounding box center [761, 107] width 117 height 20
click at [744, 192] on td "12" at bounding box center [753, 195] width 19 height 16
type input "[DATE]"
click at [792, 159] on button "Apply" at bounding box center [807, 169] width 35 height 20
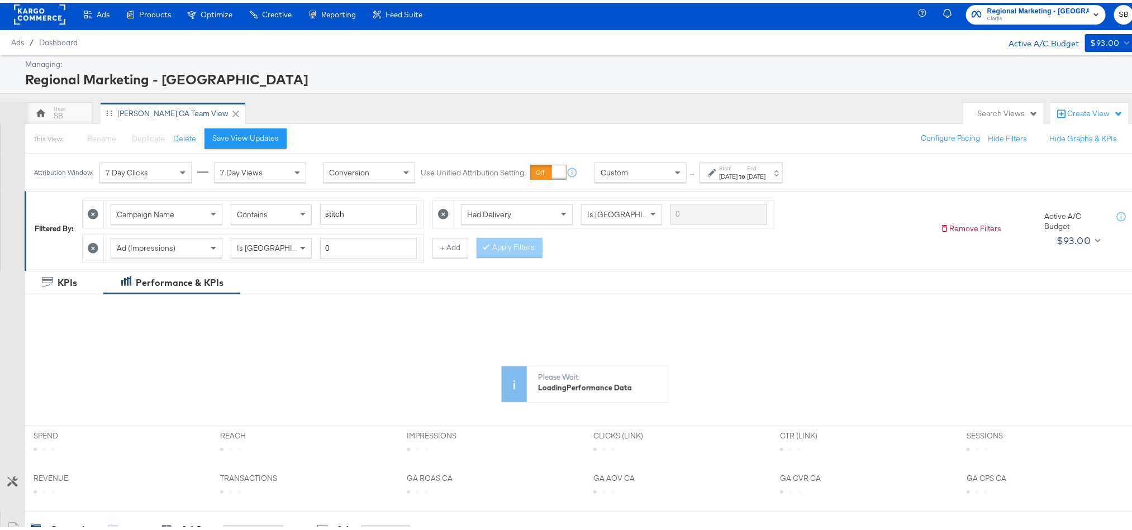
scroll to position [0, 0]
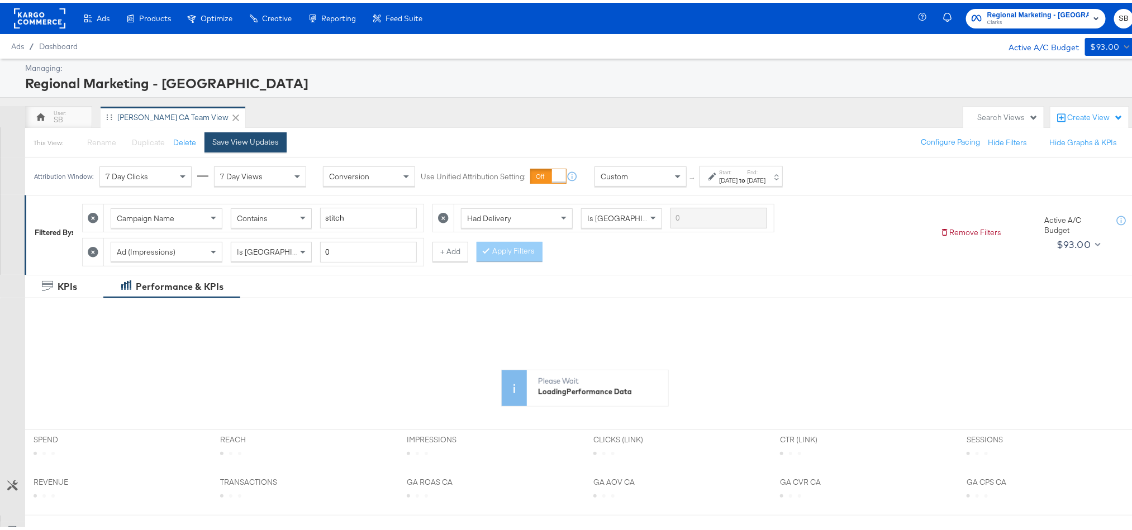
click at [269, 138] on div "Save View Updates" at bounding box center [245, 139] width 66 height 11
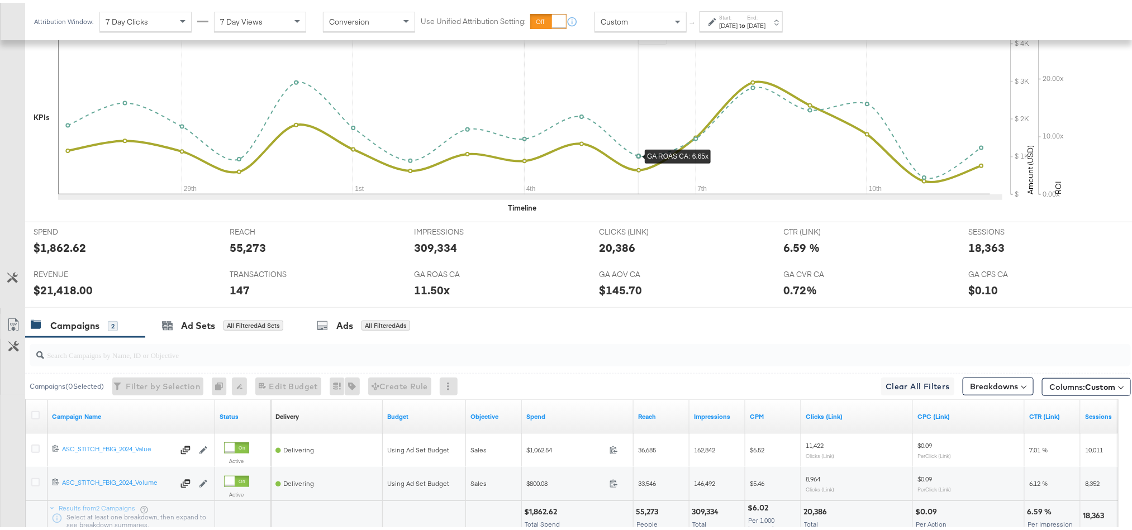
scroll to position [405, 0]
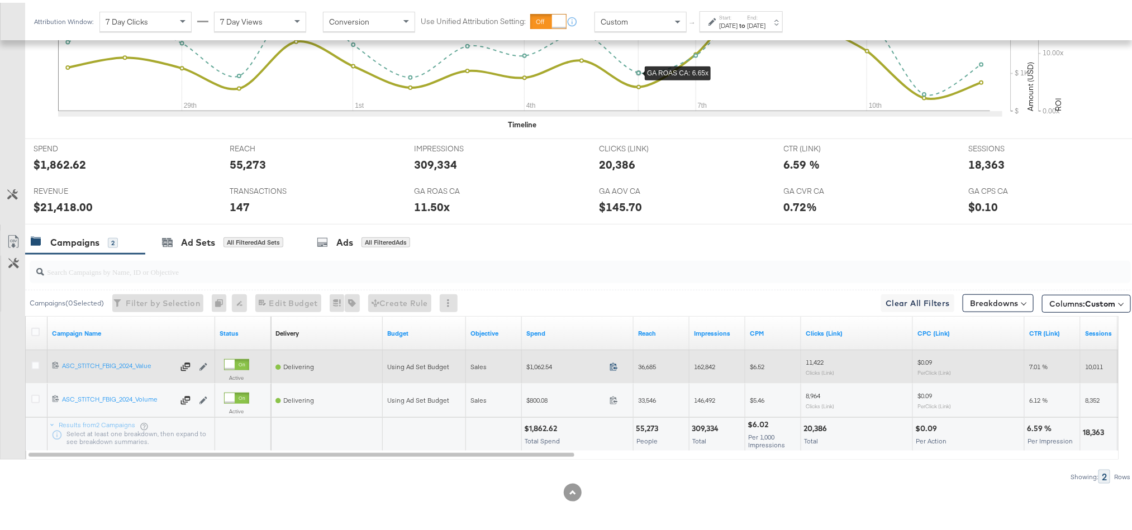
click at [612, 364] on icon at bounding box center [614, 364] width 8 height 8
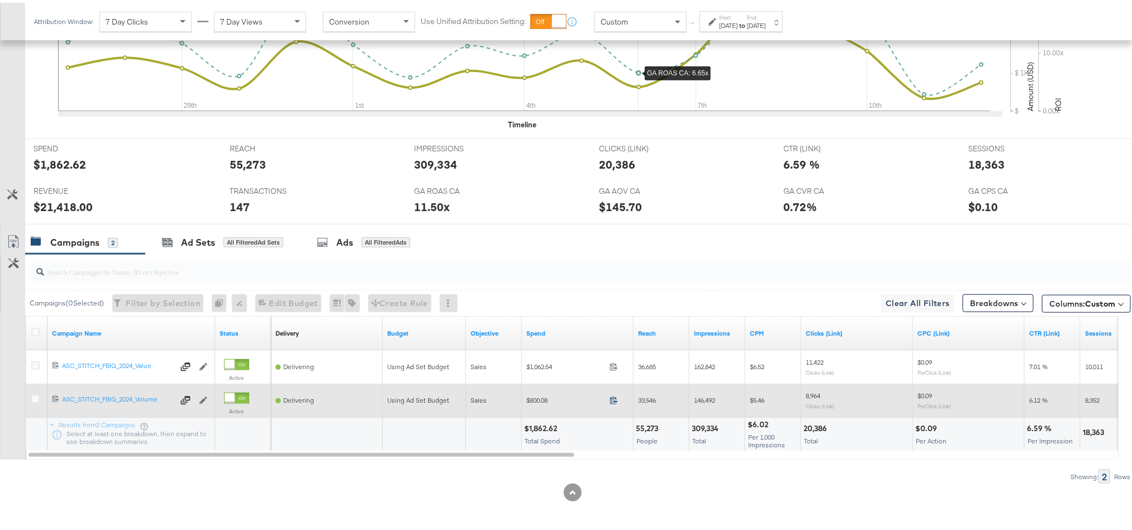
click at [616, 399] on icon at bounding box center [614, 397] width 8 height 8
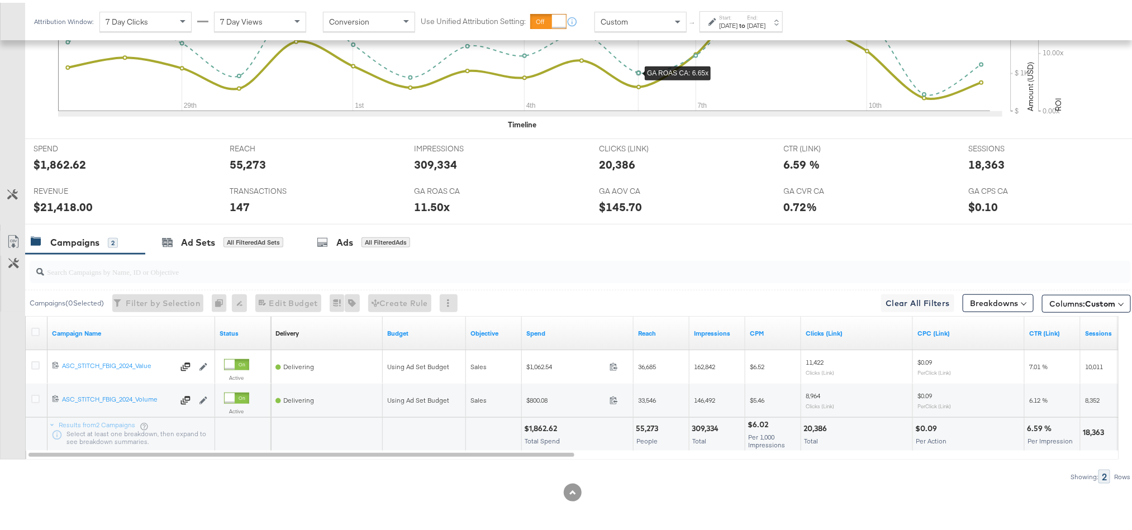
click at [73, 205] on div "$21,418.00" at bounding box center [63, 204] width 59 height 16
copy div "21,418.00"
click at [973, 155] on div "18,363" at bounding box center [986, 162] width 36 height 16
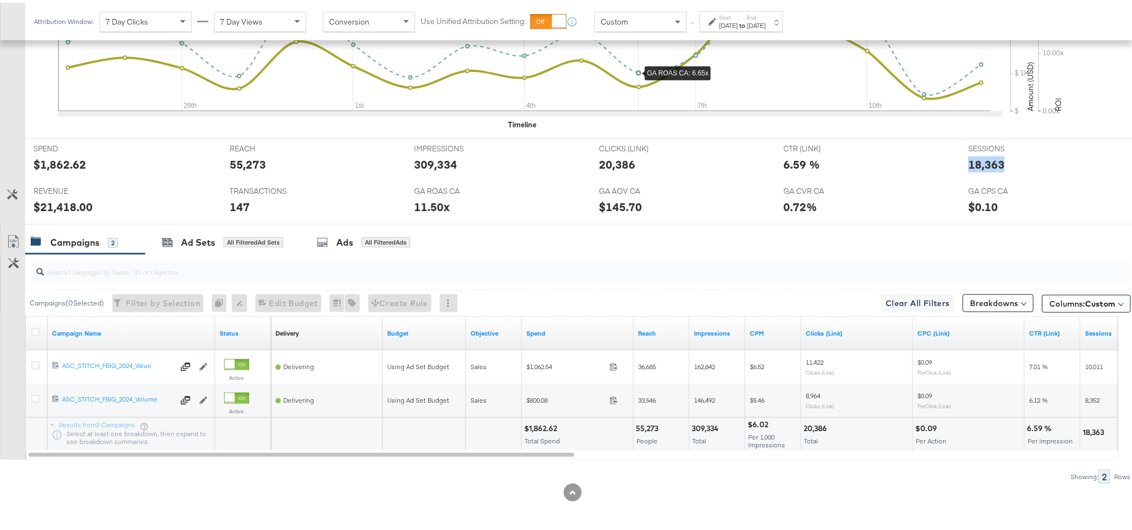
copy div "18,363"
click at [738, 16] on label "Start:" at bounding box center [728, 14] width 18 height 7
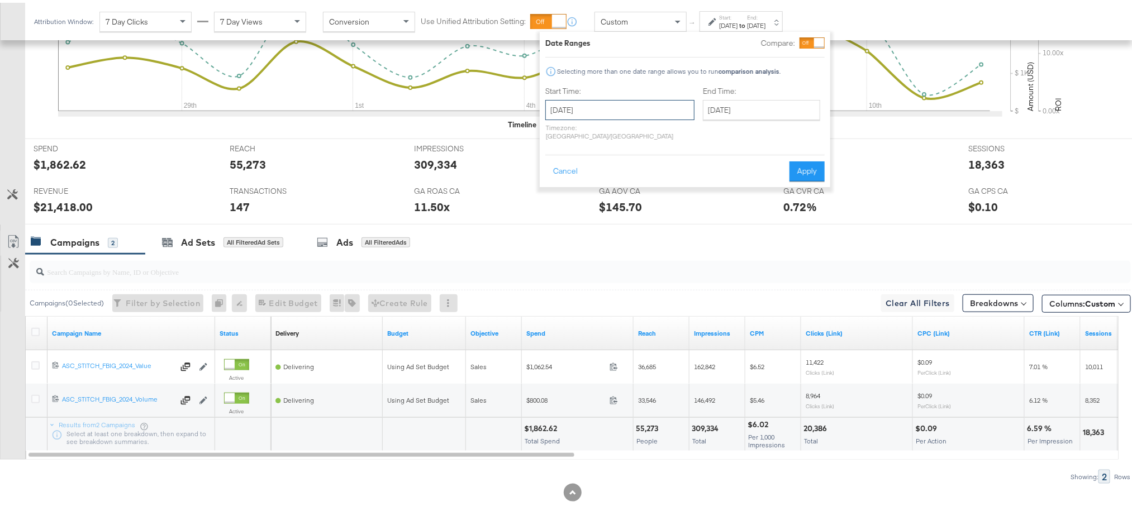
click at [614, 102] on input "July 27th 2025" at bounding box center [619, 107] width 149 height 20
click at [677, 133] on span "›" at bounding box center [672, 130] width 17 height 17
click at [572, 196] on td "11" at bounding box center [577, 195] width 19 height 16
type input "August 11th 2025"
click at [716, 99] on input "August 12th 2025" at bounding box center [764, 107] width 117 height 20
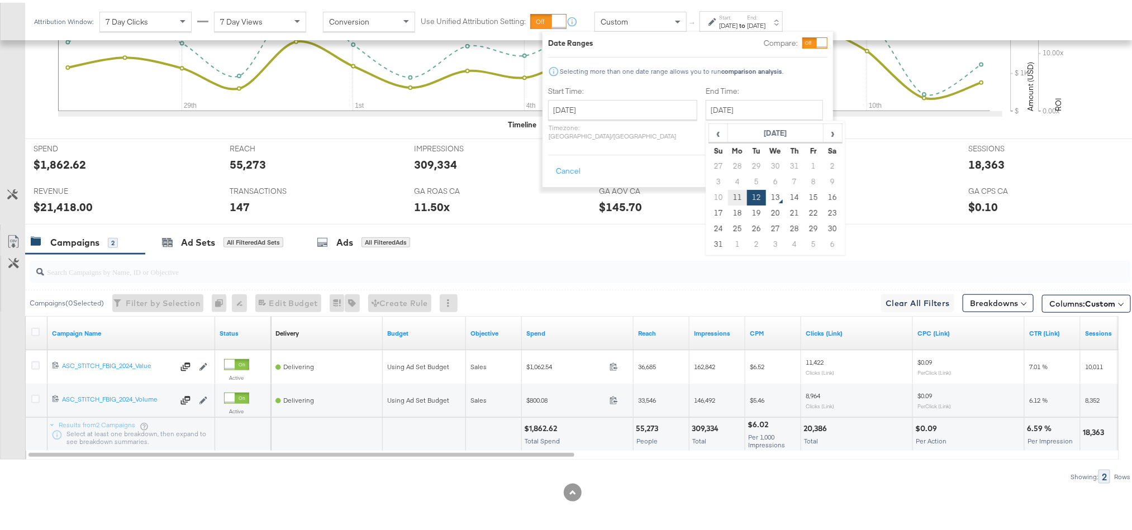
click at [728, 193] on td "11" at bounding box center [737, 195] width 19 height 16
type input "August 11th 2025"
click at [810, 161] on button "Apply" at bounding box center [809, 169] width 35 height 20
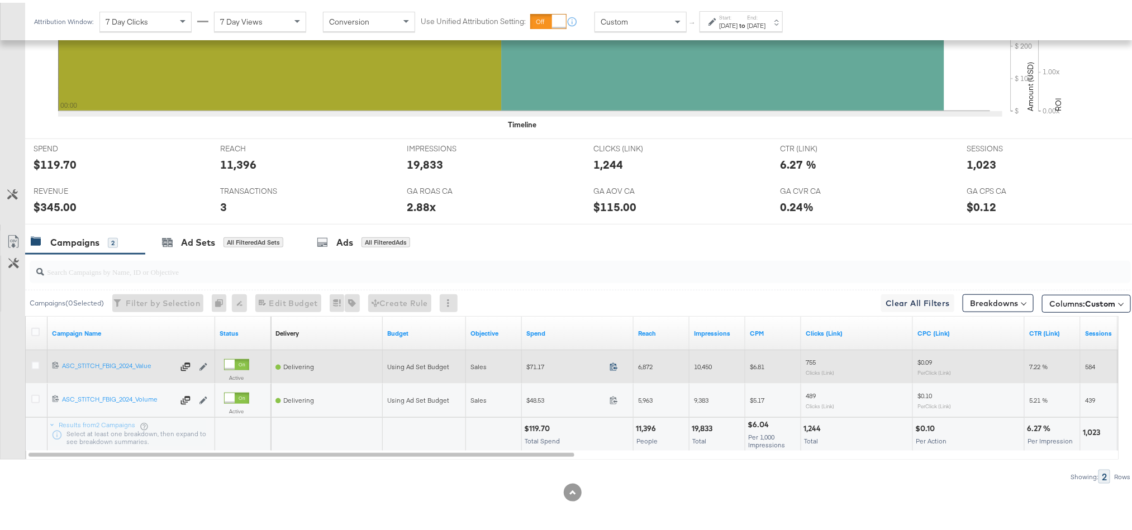
click at [610, 363] on icon at bounding box center [614, 364] width 8 height 8
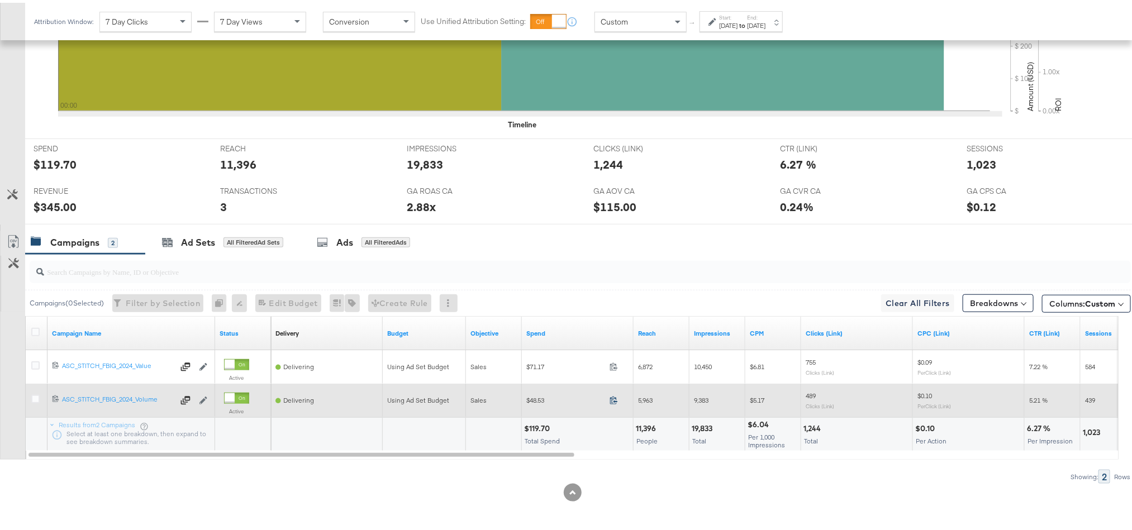
click at [612, 397] on icon at bounding box center [614, 397] width 8 height 8
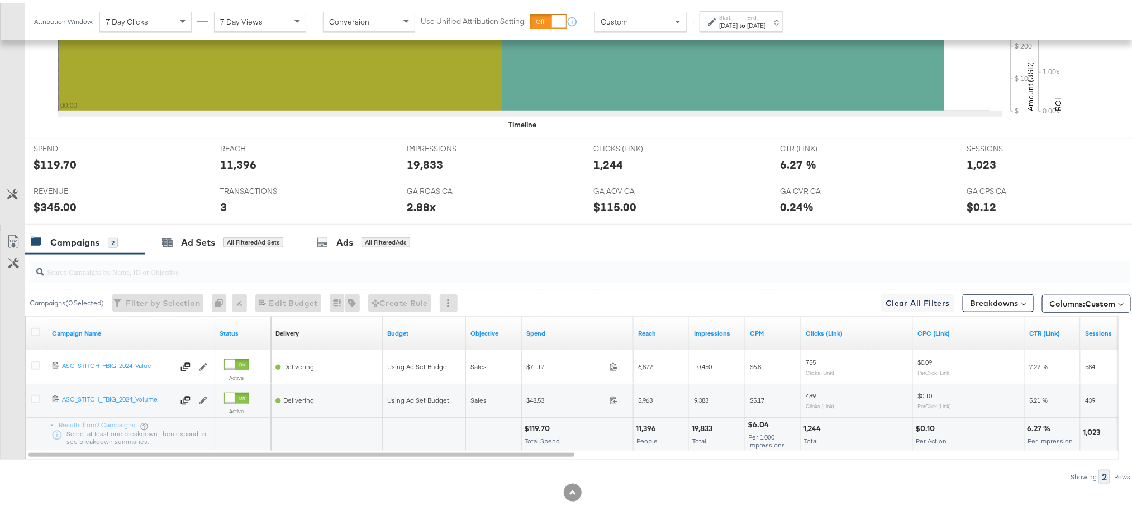
click at [536, 426] on div "$119.70" at bounding box center [538, 426] width 29 height 11
copy div "119.70"
click at [53, 200] on div "$345.00" at bounding box center [55, 204] width 43 height 16
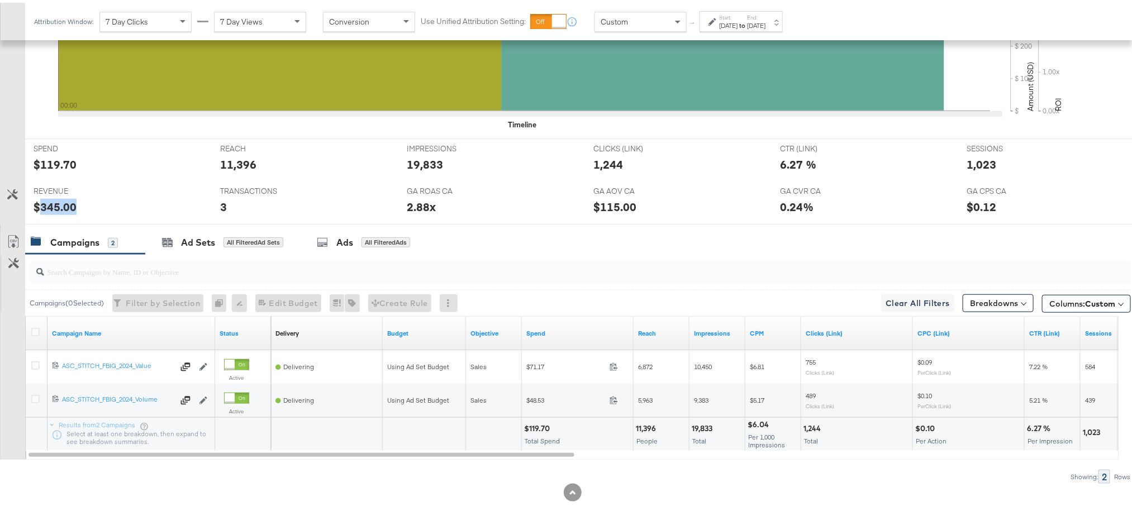
copy div "345.00"
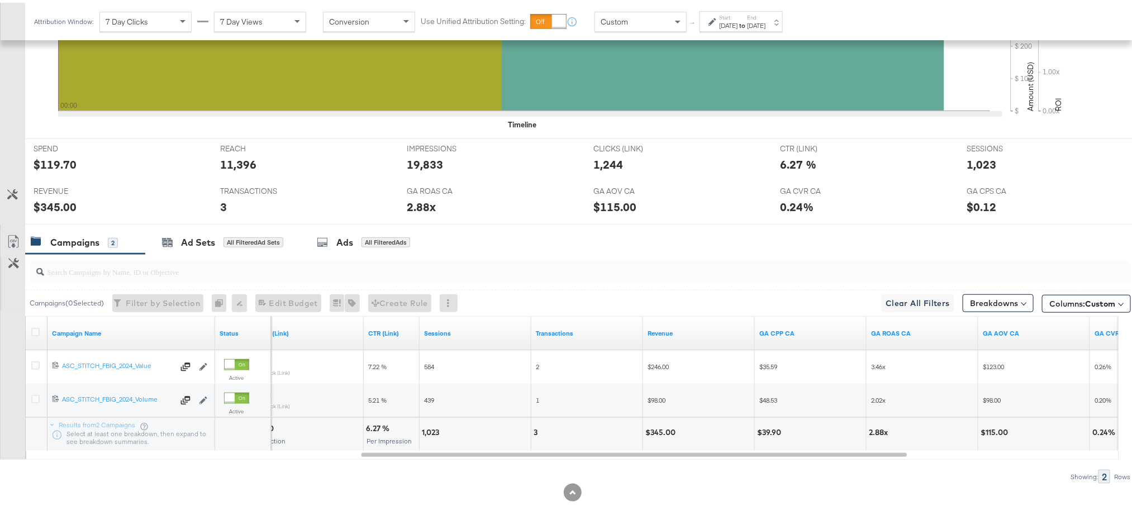
click at [766, 12] on label "End:" at bounding box center [756, 14] width 18 height 7
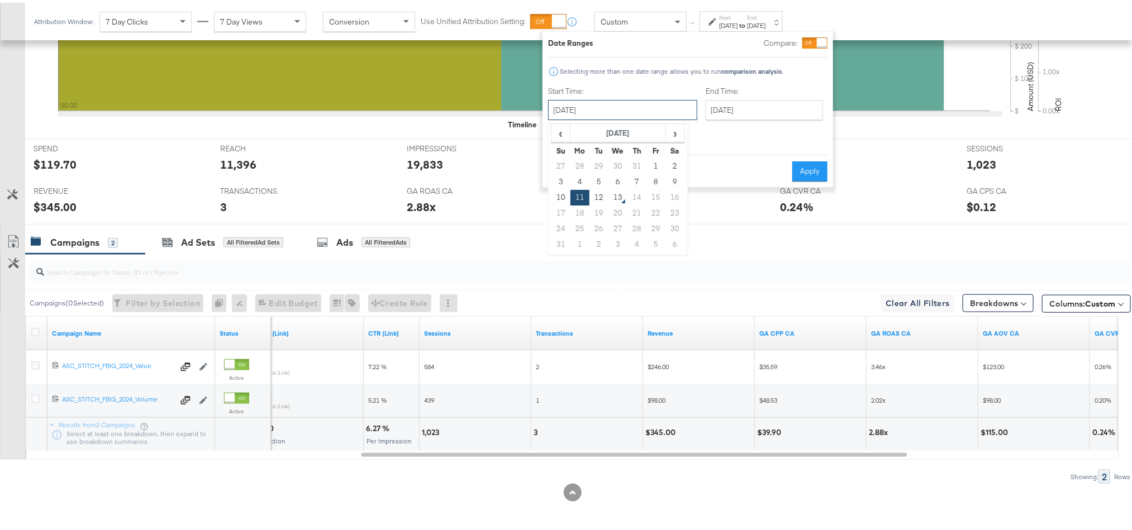
click at [647, 106] on input "August 11th 2025" at bounding box center [622, 107] width 149 height 20
click at [602, 198] on td "12" at bounding box center [598, 195] width 19 height 16
type input "August 12th 2025"
click at [806, 164] on button "Apply" at bounding box center [809, 169] width 35 height 20
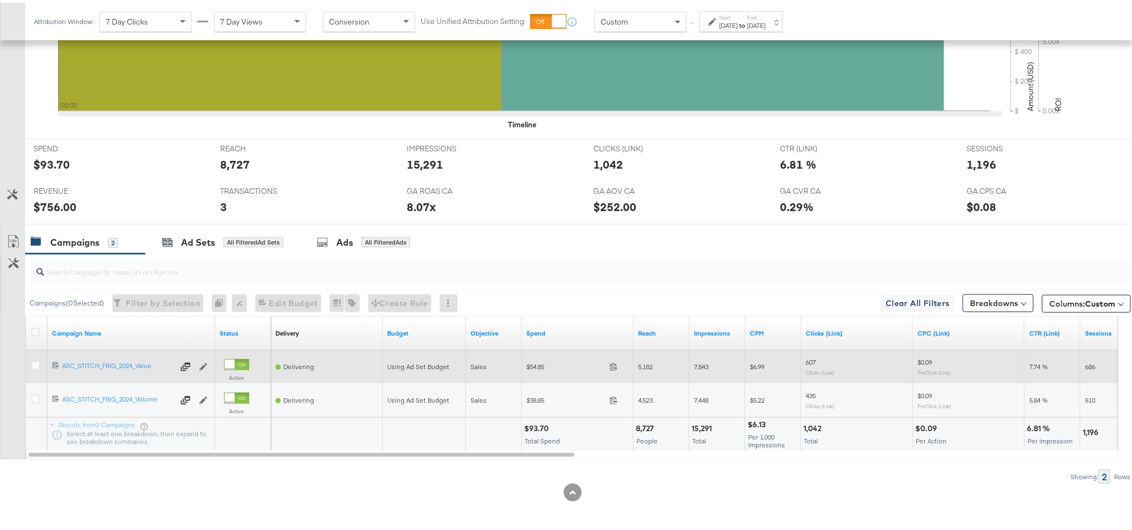
click at [619, 367] on span at bounding box center [617, 366] width 24 height 8
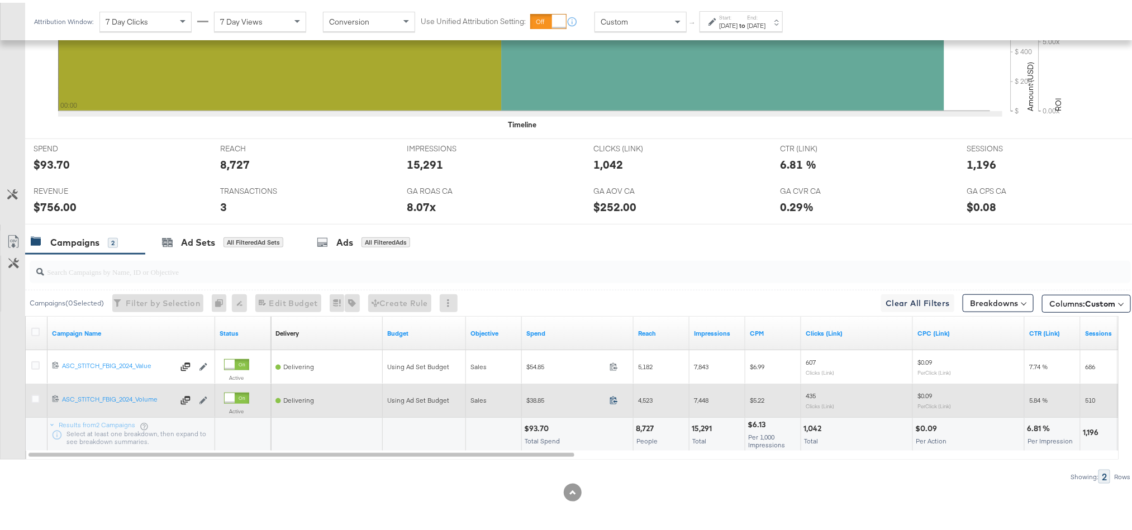
click at [612, 399] on icon at bounding box center [614, 397] width 8 height 8
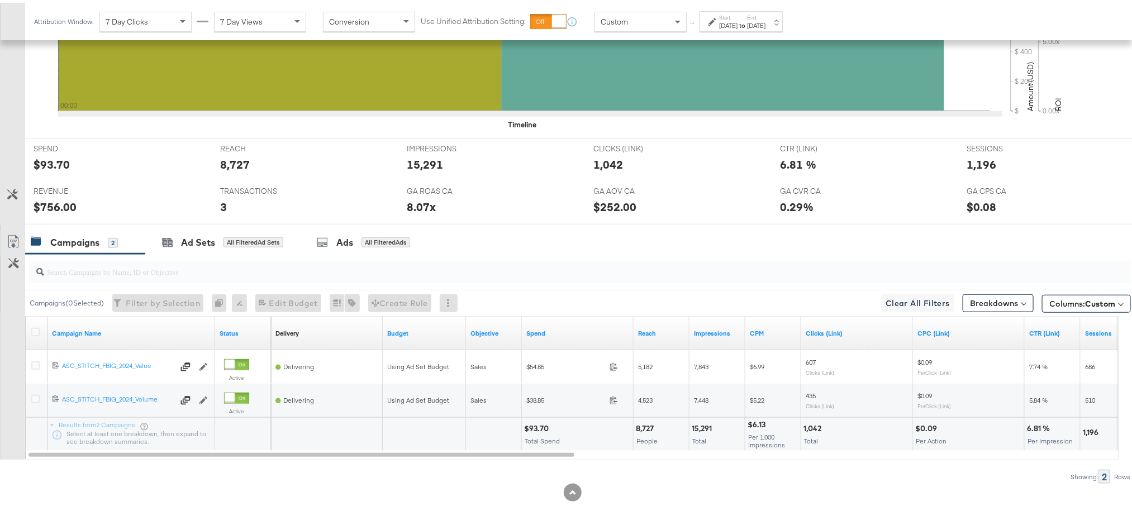
click at [536, 424] on div "$93.70" at bounding box center [538, 426] width 28 height 11
copy div "93.70"
click at [536, 424] on div "$93.70" at bounding box center [538, 426] width 28 height 11
click at [50, 205] on div "$756.00" at bounding box center [55, 204] width 43 height 16
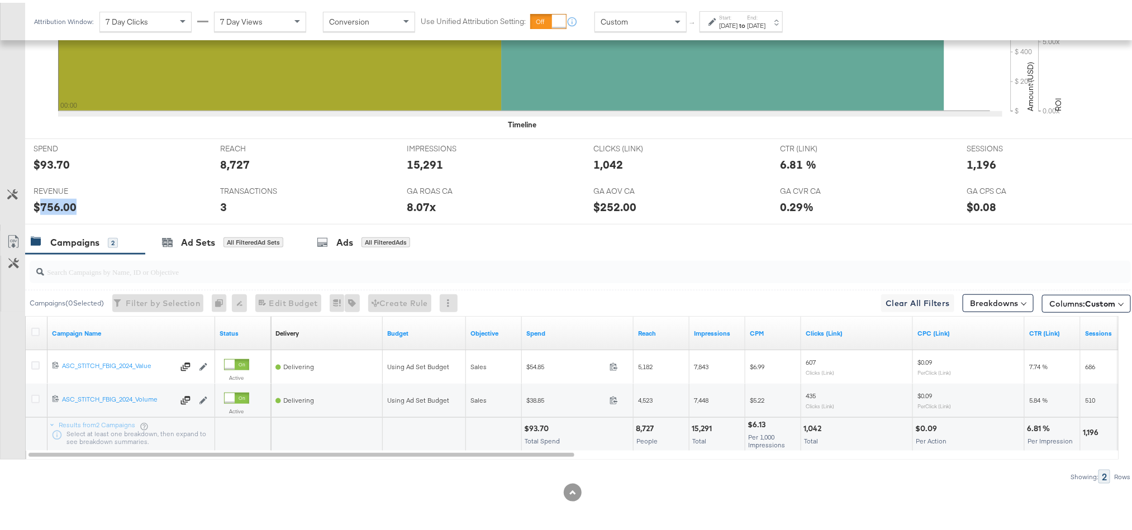
click at [50, 205] on div "$756.00" at bounding box center [55, 204] width 43 height 16
copy div "756.00"
click at [191, 240] on div "Ad Sets" at bounding box center [198, 240] width 34 height 13
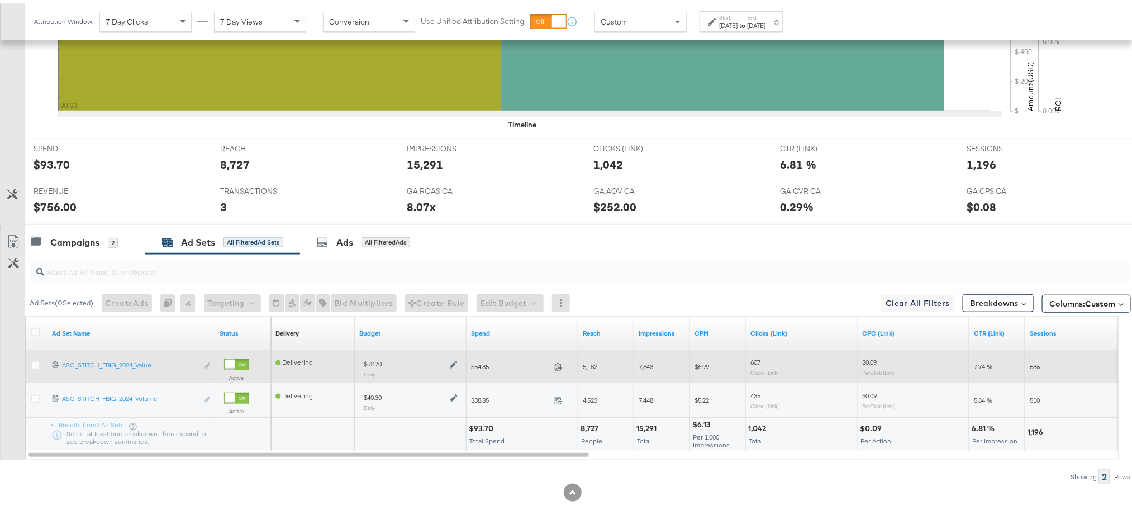
click at [451, 361] on icon at bounding box center [454, 362] width 8 height 8
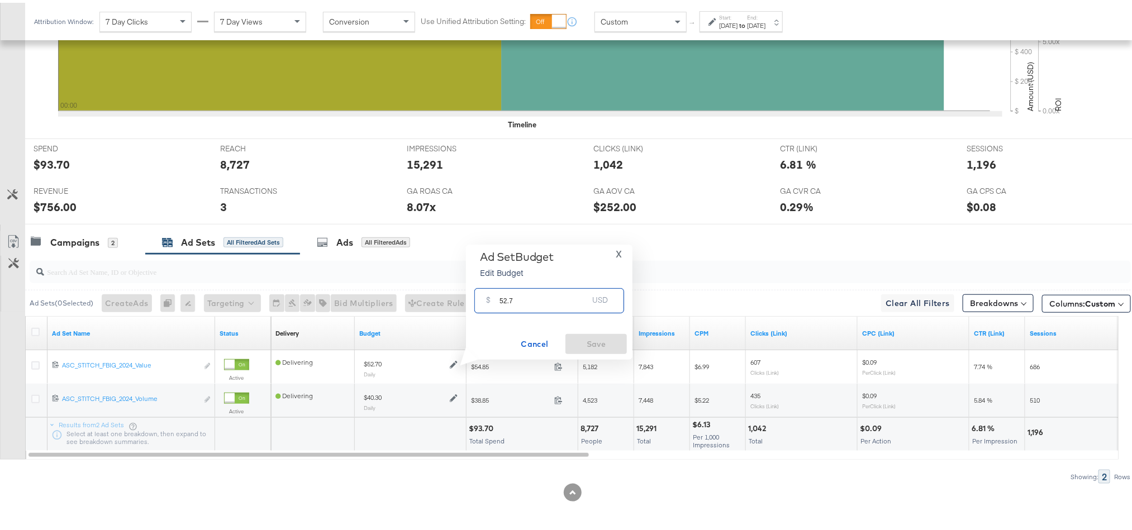
click at [534, 297] on input "52.7" at bounding box center [544, 294] width 88 height 24
paste input "$49.30"
type input "49.30"
click at [570, 340] on span "Save" at bounding box center [596, 342] width 53 height 14
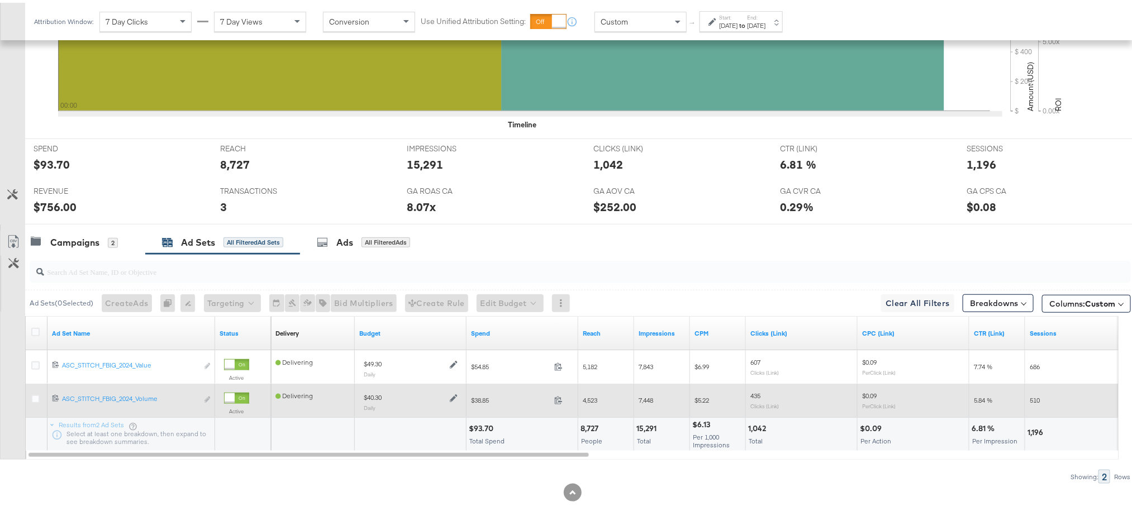
click at [454, 394] on icon at bounding box center [454, 396] width 8 height 8
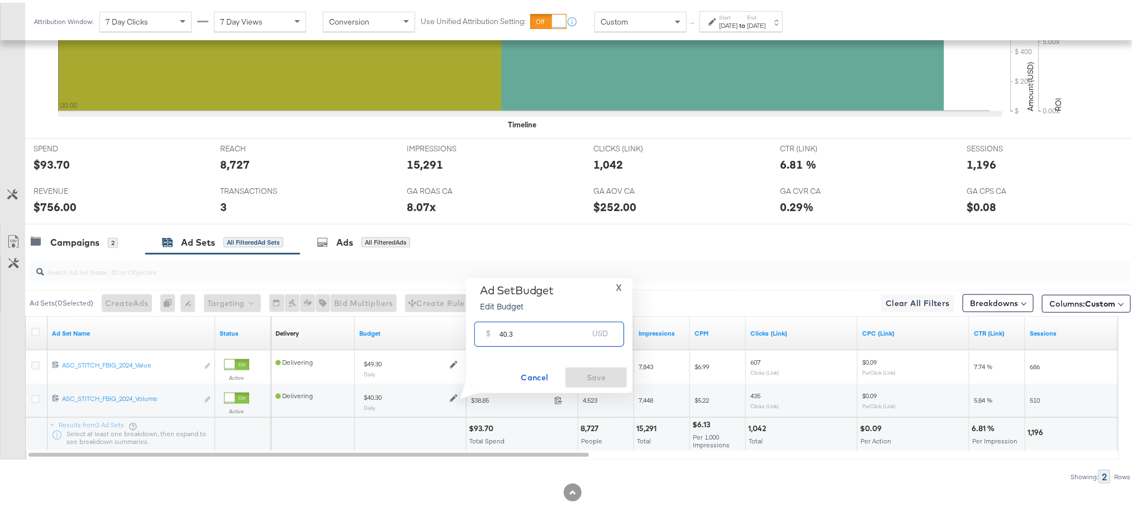
click at [532, 334] on input "40.3" at bounding box center [544, 327] width 88 height 24
paste input "$37.70"
type input "37.70"
click at [579, 372] on span "Save" at bounding box center [596, 375] width 53 height 14
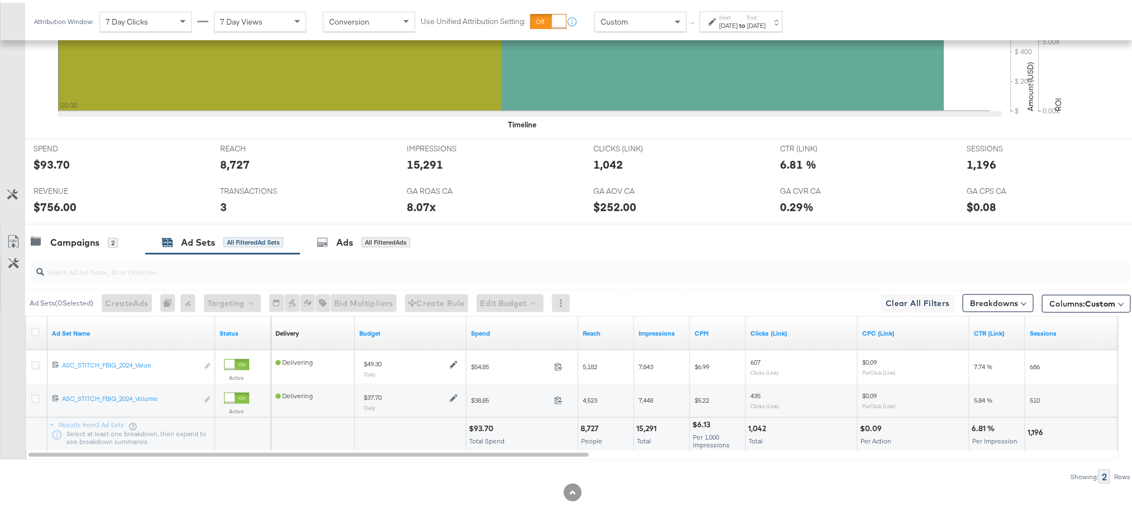
scroll to position [0, 0]
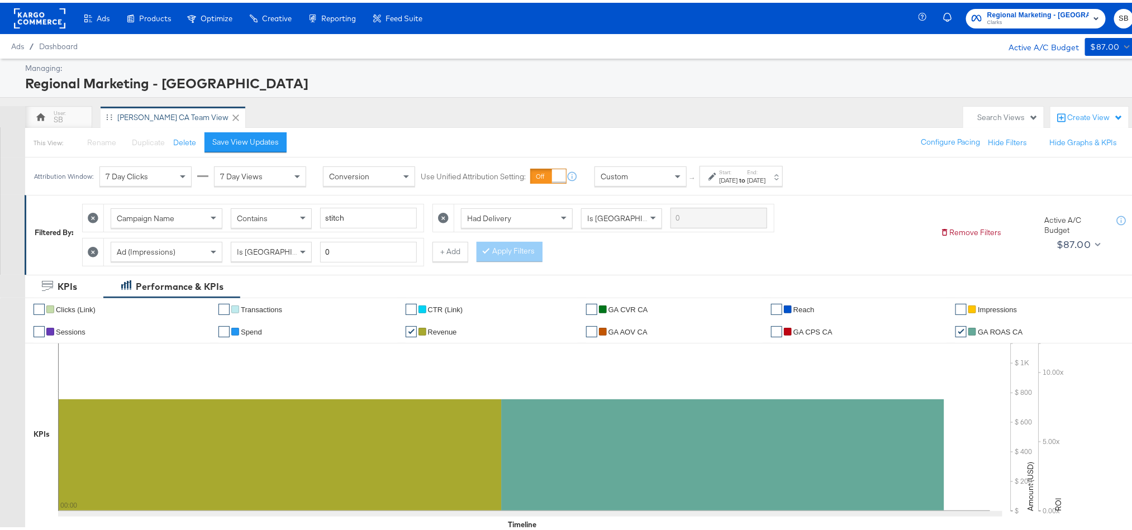
click at [42, 17] on rect at bounding box center [39, 16] width 51 height 20
